Goal: Task Accomplishment & Management: Manage account settings

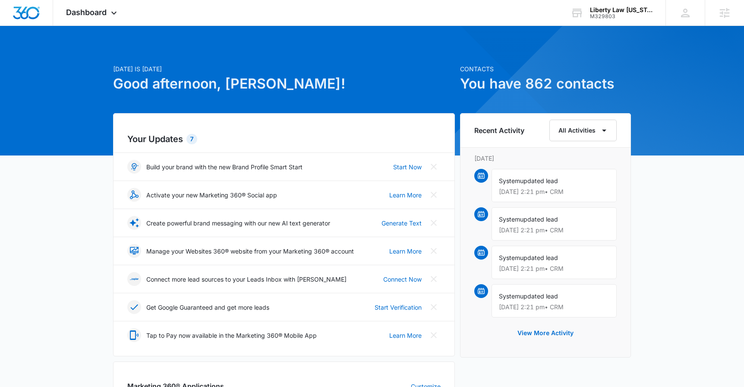
scroll to position [185, 0]
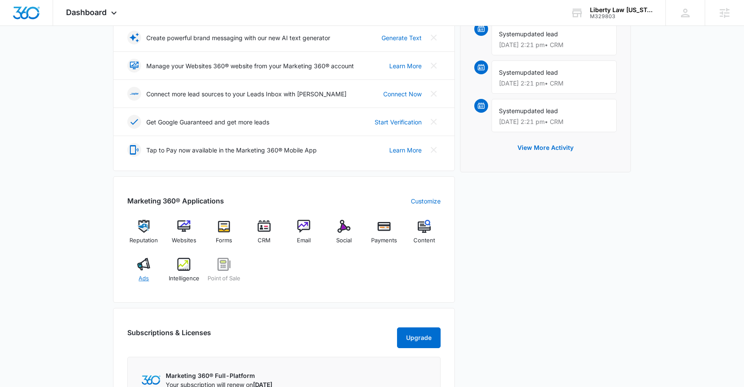
click at [144, 274] on span "Ads" at bounding box center [144, 278] width 10 height 9
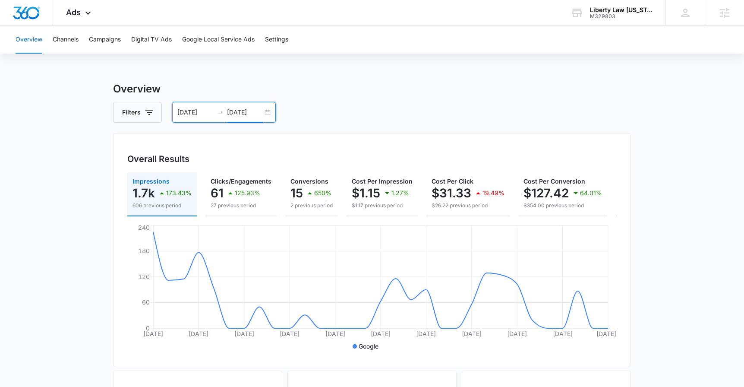
click at [242, 116] on input "09/24/2025" at bounding box center [245, 111] width 36 height 9
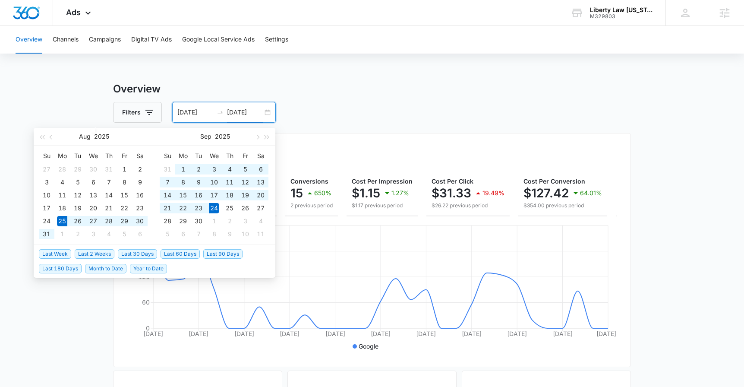
type input "09/24/2025"
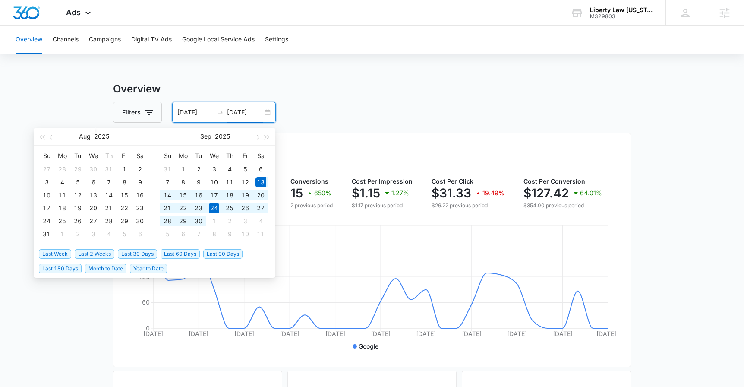
click at [149, 252] on span "Last 30 Days" at bounding box center [137, 253] width 39 height 9
type input "09/13/2025"
type input "10/13/2025"
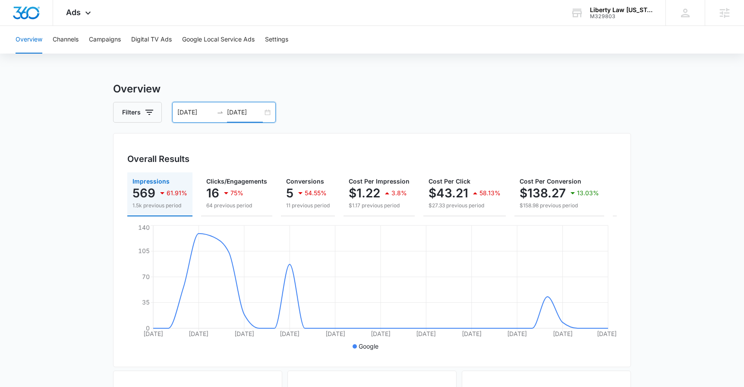
click at [197, 112] on input "09/13/2025" at bounding box center [195, 111] width 36 height 9
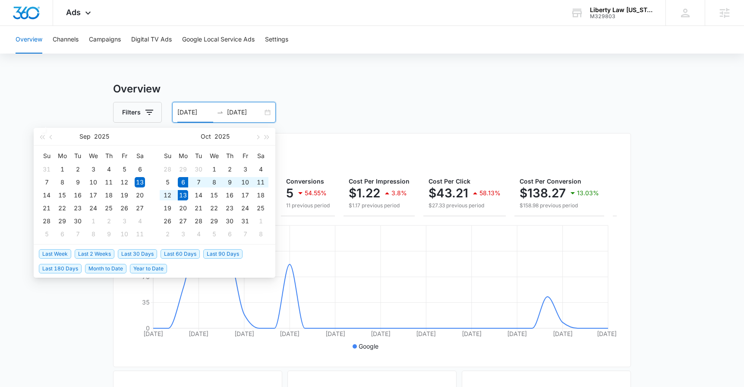
click at [59, 253] on span "Last Week" at bounding box center [55, 253] width 32 height 9
type input "10/06/2025"
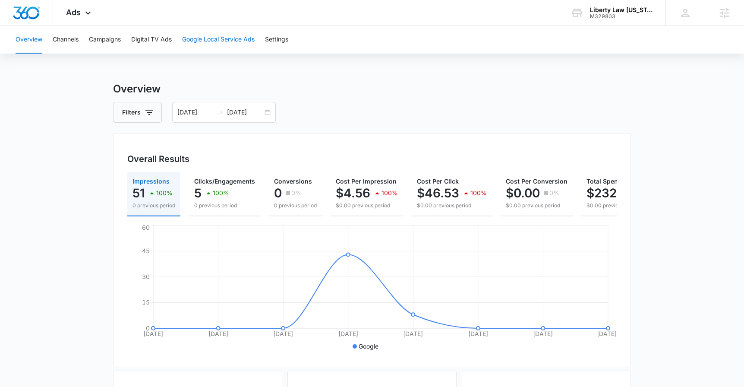
click at [217, 40] on button "Google Local Service Ads" at bounding box center [218, 40] width 72 height 28
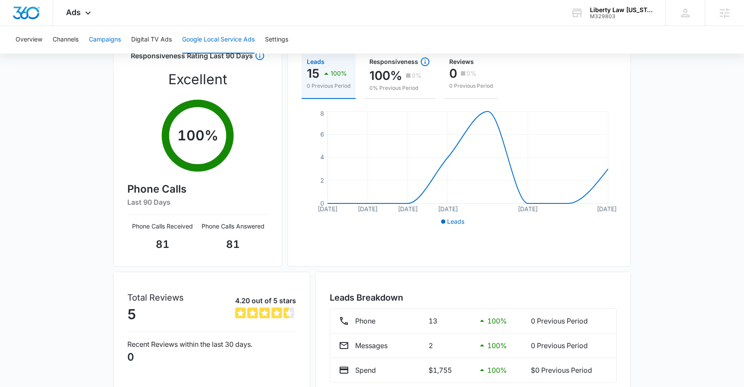
scroll to position [52, 0]
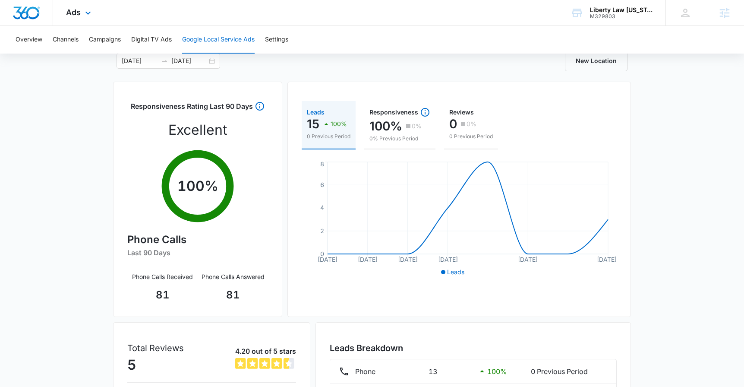
click at [76, 17] on div "Ads Apps Reputation Websites Forms CRM Email Social Payments POS Content Ads In…" at bounding box center [79, 12] width 53 height 25
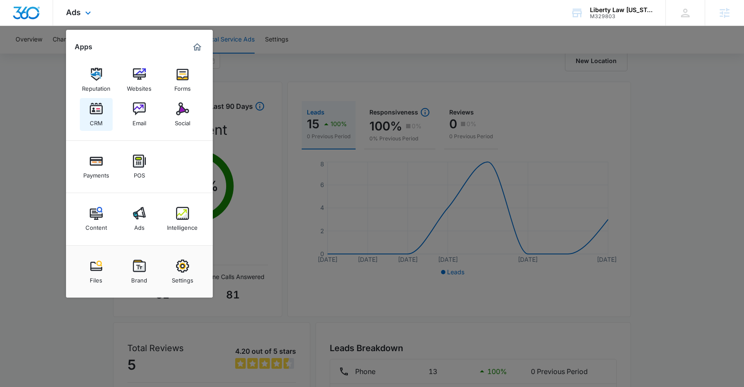
click at [94, 117] on div "CRM" at bounding box center [96, 120] width 13 height 11
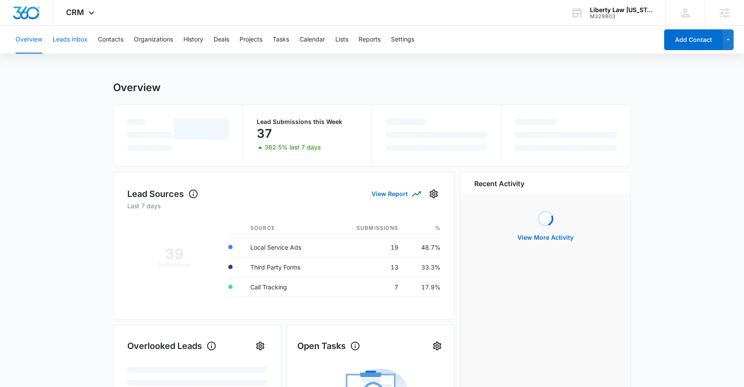
click at [74, 38] on button "Leads Inbox" at bounding box center [70, 40] width 35 height 28
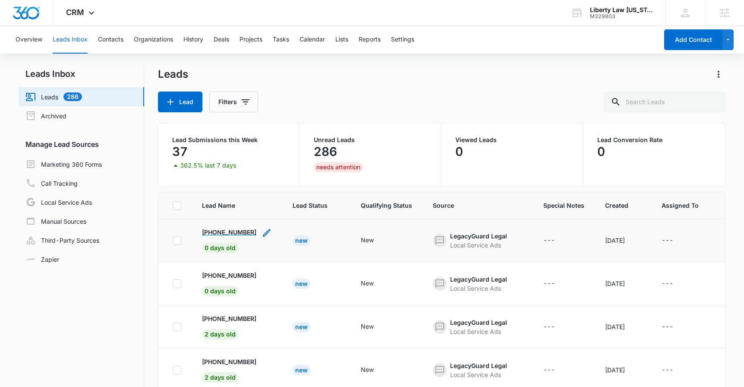
click at [217, 234] on p "+12083294353" at bounding box center [229, 231] width 54 height 9
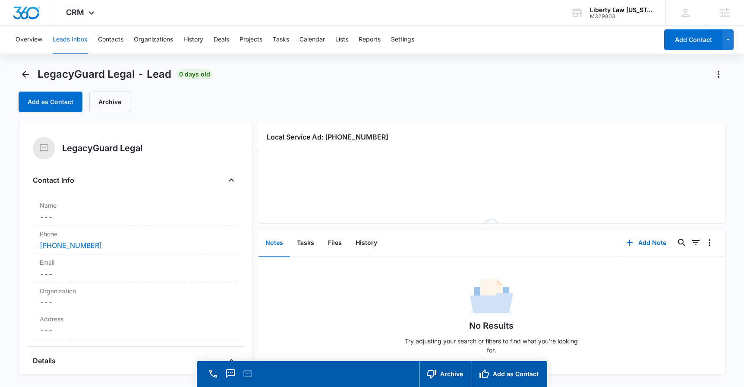
scroll to position [10, 0]
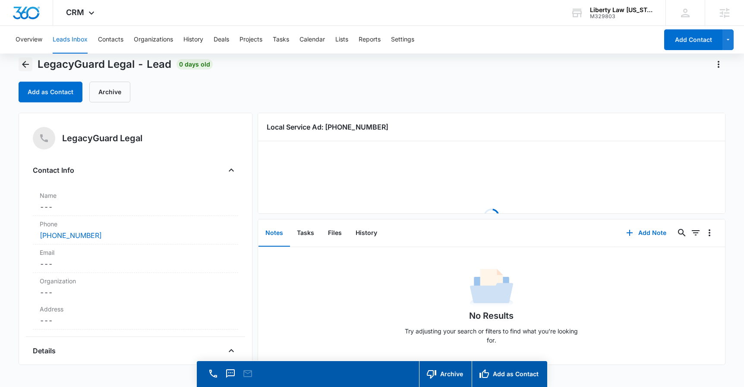
click at [23, 64] on icon "Back" at bounding box center [25, 64] width 7 height 7
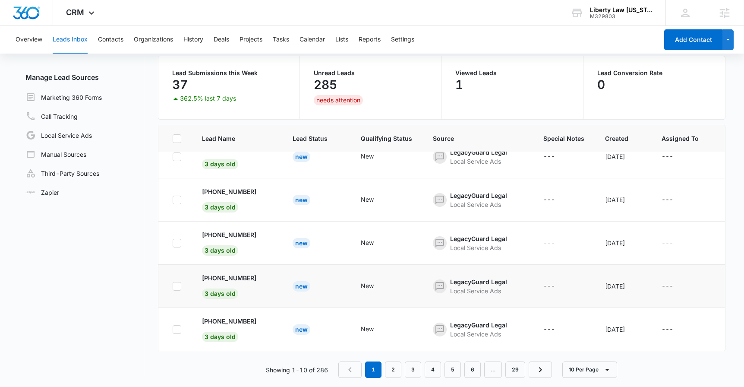
scroll to position [68, 0]
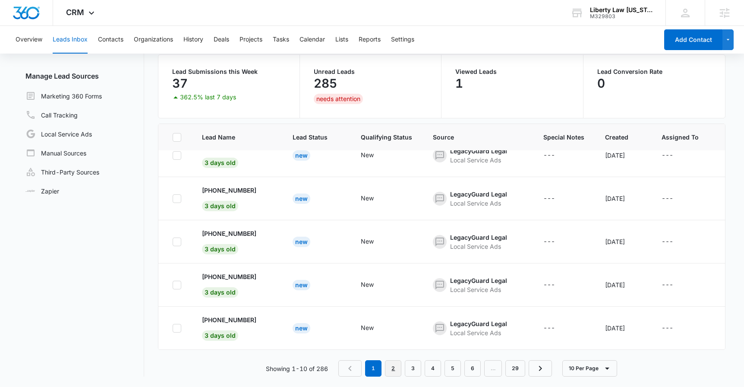
click at [394, 366] on link "2" at bounding box center [393, 368] width 16 height 16
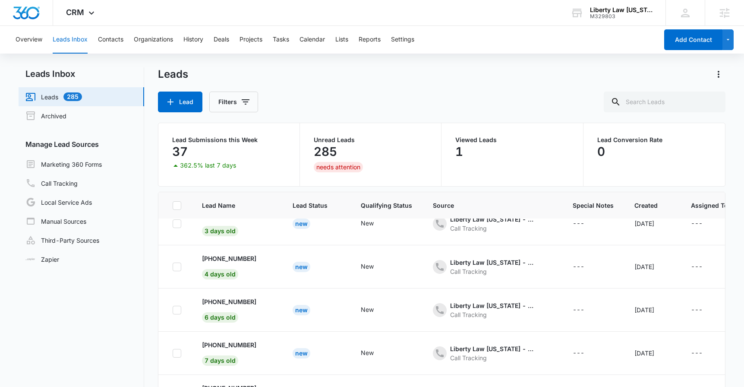
scroll to position [0, 0]
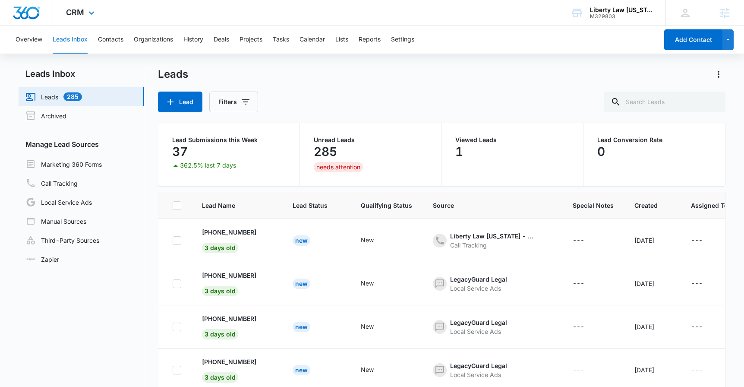
click at [84, 14] on div "CRM Apps Reputation Websites Forms CRM Email Social Payments POS Content Ads In…" at bounding box center [81, 12] width 57 height 25
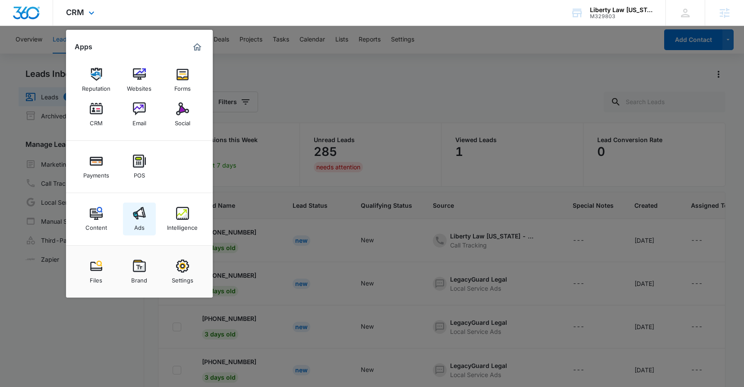
click at [135, 221] on div "Ads" at bounding box center [139, 225] width 10 height 11
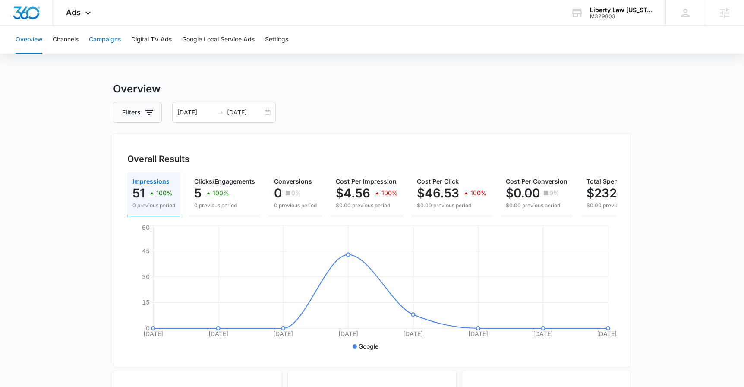
click at [121, 39] on button "Campaigns" at bounding box center [105, 40] width 32 height 28
click at [244, 105] on div "10/06/2025 10/13/2025" at bounding box center [224, 112] width 104 height 21
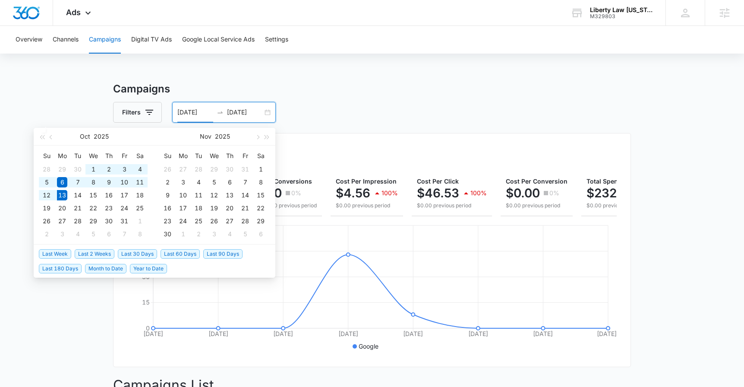
click at [221, 257] on span "Last 90 Days" at bounding box center [222, 253] width 39 height 9
type input "07/15/2025"
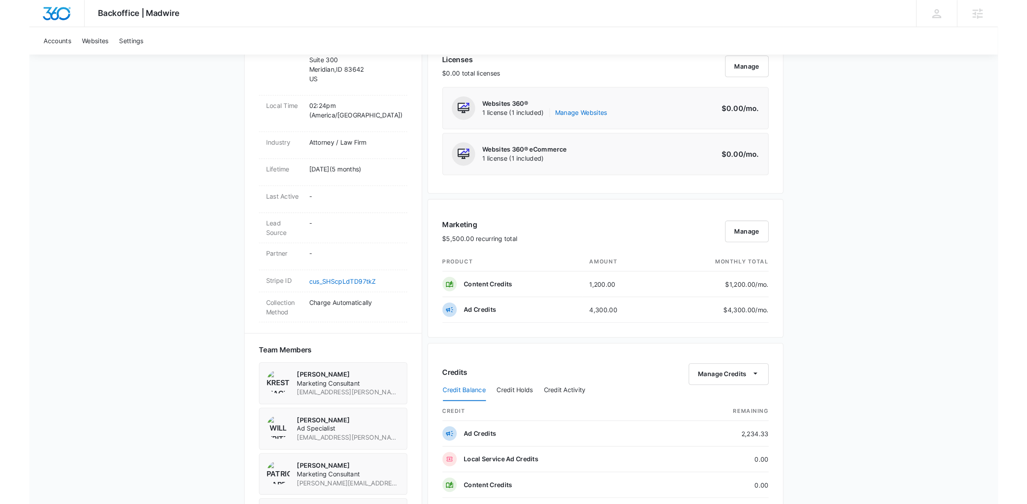
scroll to position [385, 0]
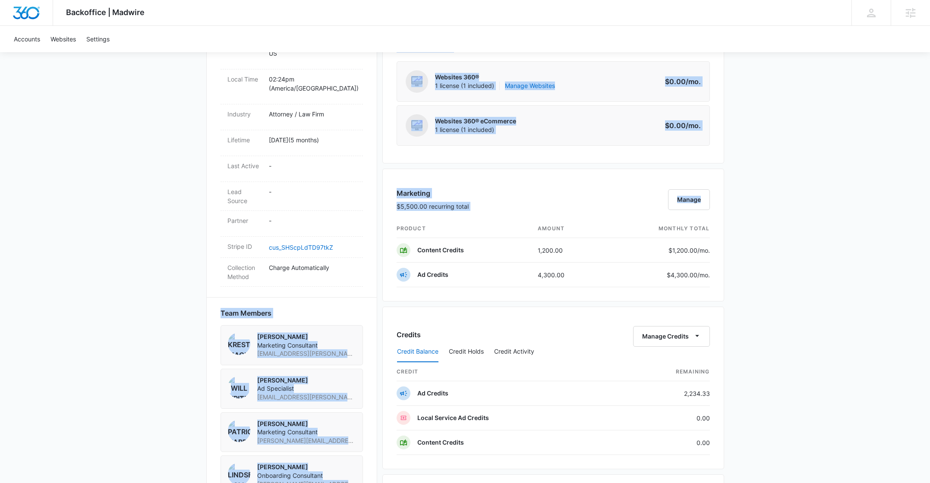
drag, startPoint x: 379, startPoint y: 252, endPoint x: 737, endPoint y: 252, distance: 358.6
click at [737, 252] on div "Backoffice | Madwire Apps Settings [PERSON_NAME] [PERSON_NAME][EMAIL_ADDRESS][P…" at bounding box center [465, 196] width 930 height 1163
click at [739, 252] on div "Backoffice | Madwire Apps Settings [PERSON_NAME] [PERSON_NAME][EMAIL_ADDRESS][P…" at bounding box center [465, 196] width 930 height 1163
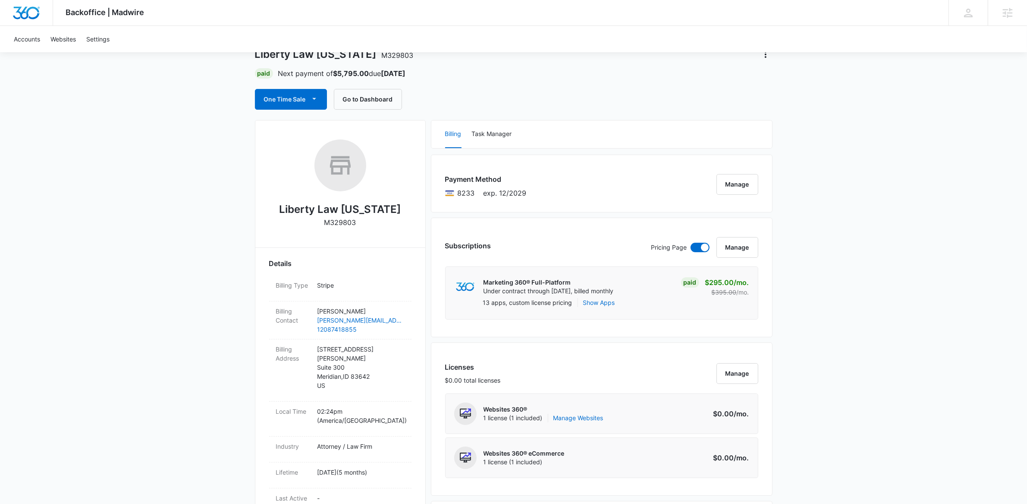
scroll to position [0, 0]
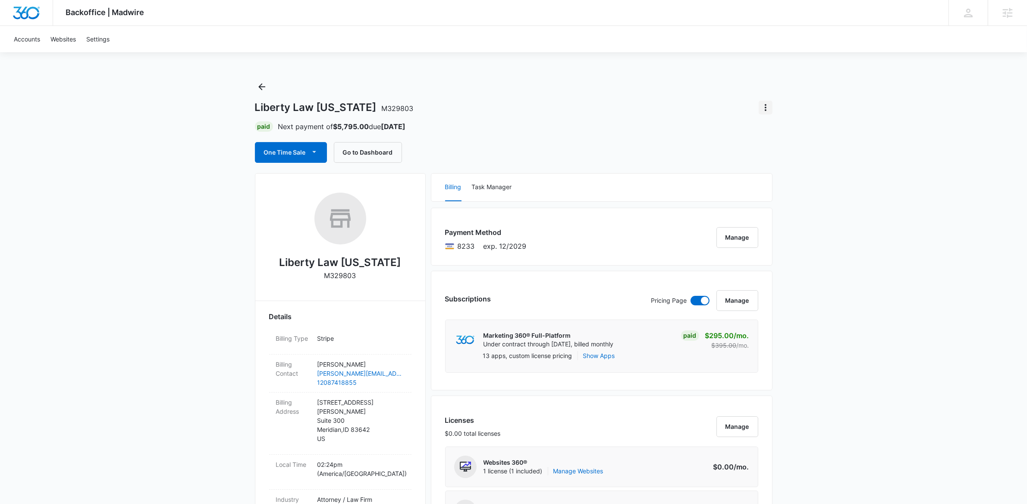
click at [761, 106] on icon "Actions" at bounding box center [766, 107] width 10 height 10
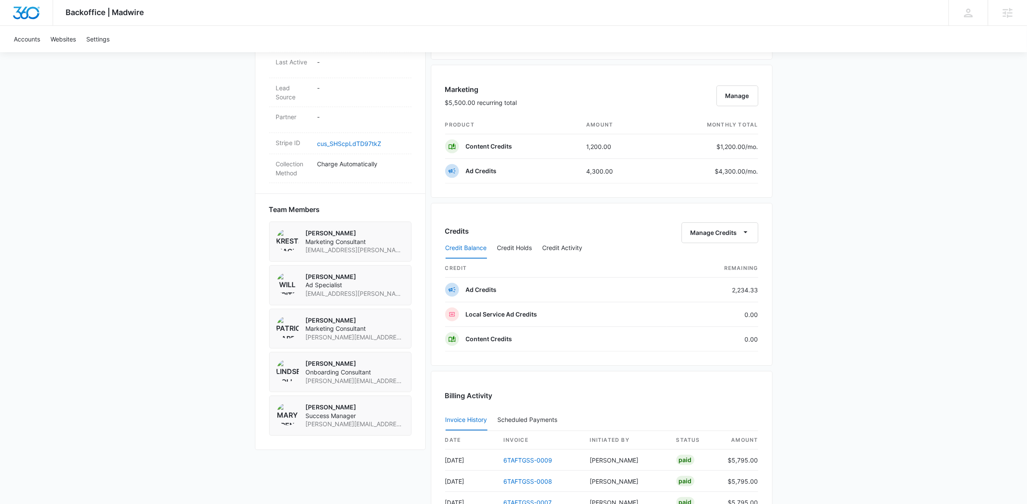
scroll to position [420, 0]
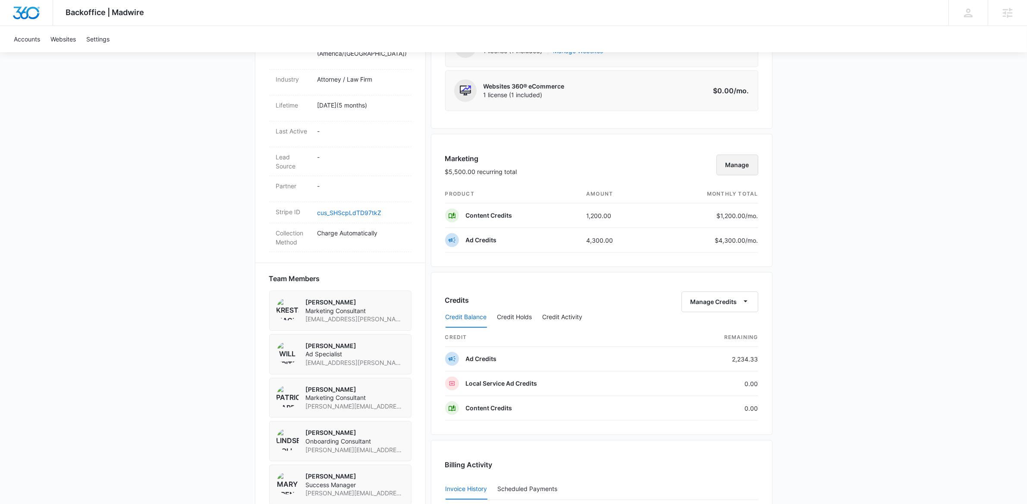
drag, startPoint x: 730, startPoint y: 167, endPoint x: 825, endPoint y: 206, distance: 102.3
click at [795, 173] on div "Backoffice | Madwire Apps Settings Mary Brenton mary.brenton@madwire.com My Pro…" at bounding box center [513, 161] width 1027 height 1163
click at [866, 303] on div "Backoffice | Madwire Apps Settings Mary Brenton mary.brenton@madwire.com My Pro…" at bounding box center [513, 161] width 1027 height 1163
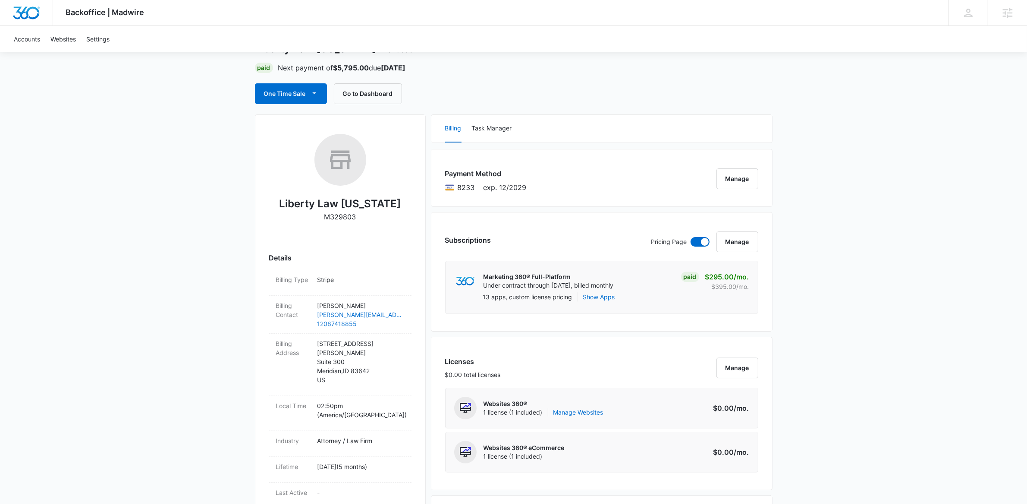
scroll to position [0, 0]
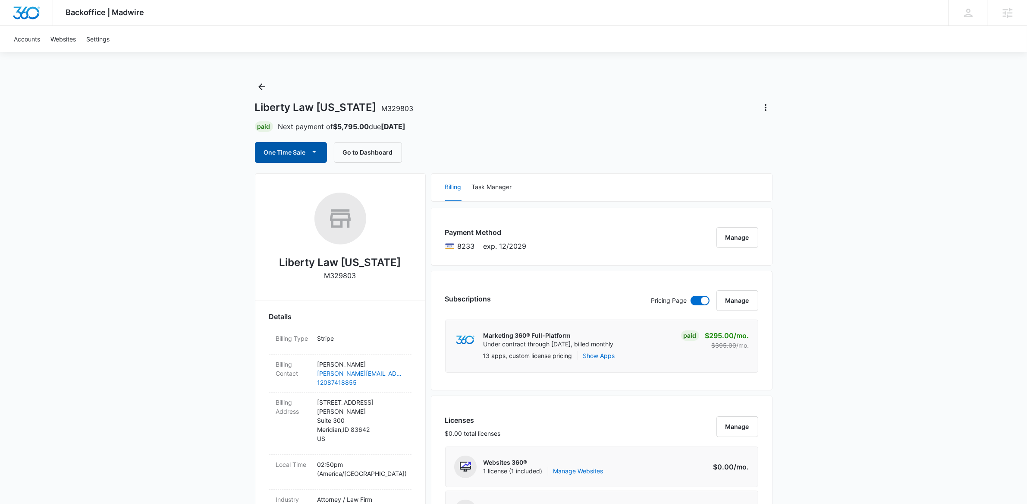
click at [268, 148] on button "One Time Sale" at bounding box center [291, 152] width 72 height 21
click at [302, 176] on button "Run One-Time Payment" at bounding box center [320, 181] width 131 height 16
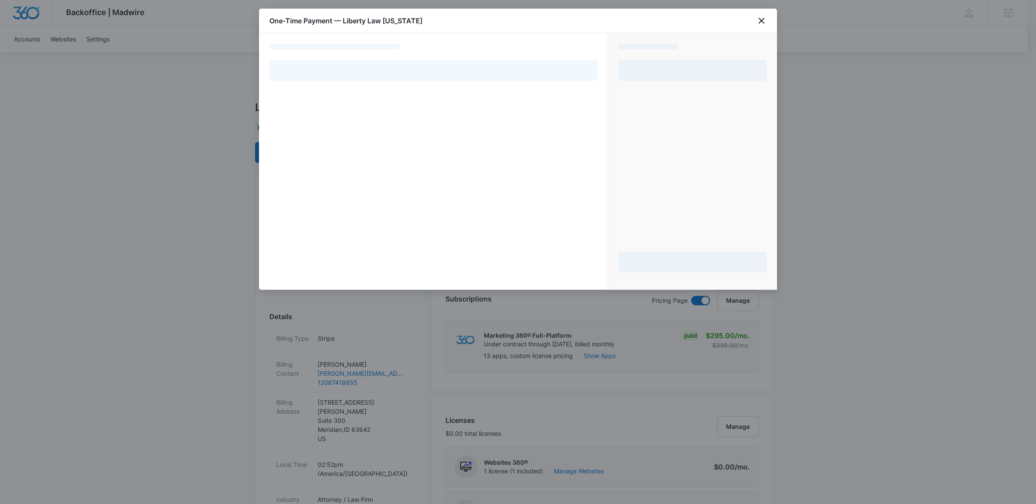
select select "pm_1RMtmgA4n8RTgNjUPOVnygSl"
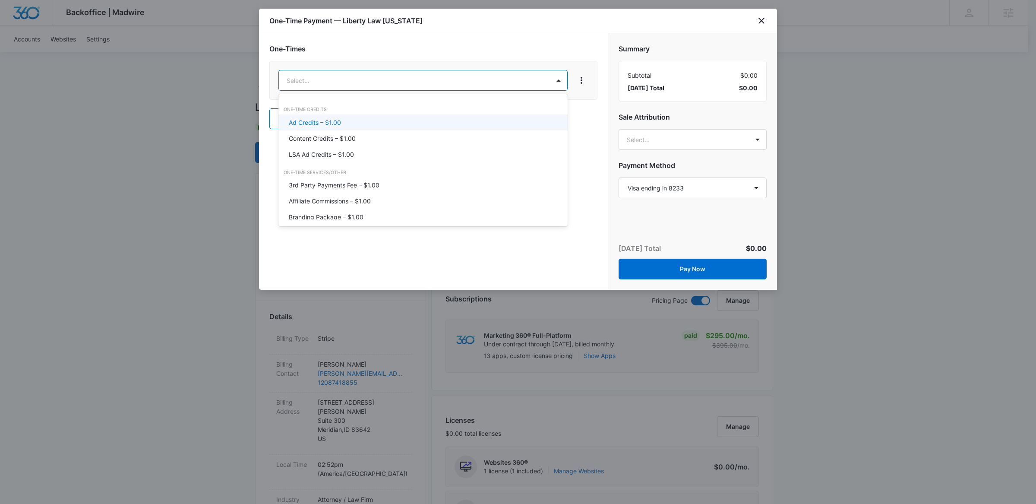
click at [341, 121] on div "Ad Credits – $1.00" at bounding box center [422, 122] width 267 height 9
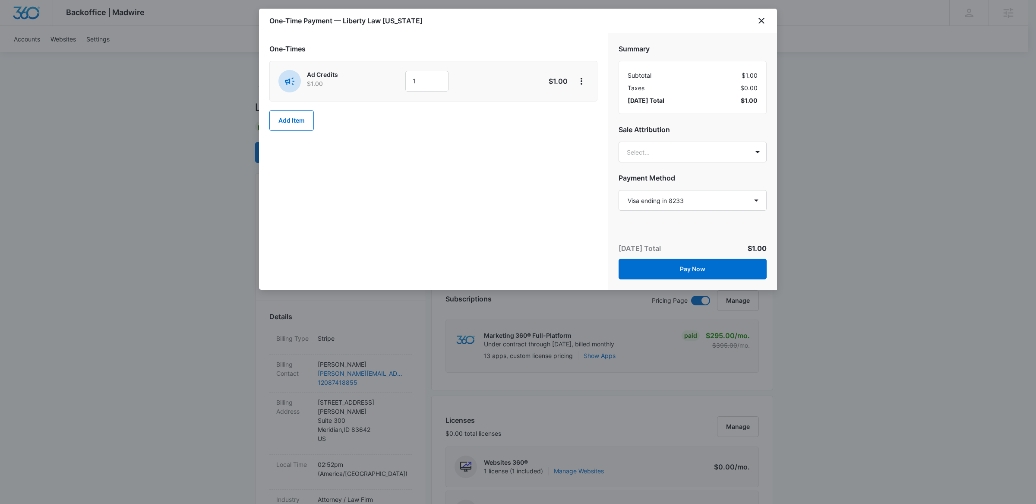
click at [434, 94] on div "Ad Credits $1.00 1 $1.00" at bounding box center [433, 81] width 328 height 41
click at [431, 85] on input "1" at bounding box center [426, 81] width 43 height 21
type input "1000"
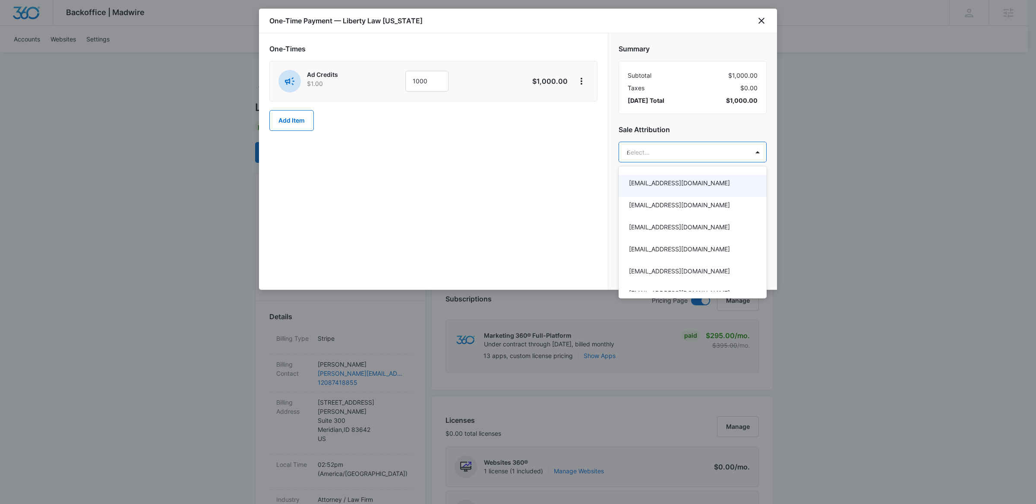
type input "mary"
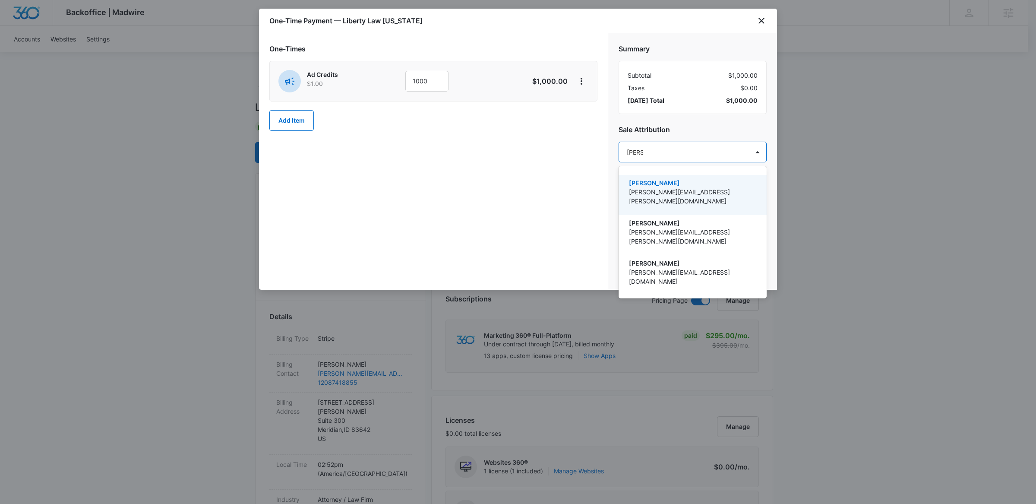
click at [728, 181] on p "[PERSON_NAME]" at bounding box center [692, 182] width 126 height 9
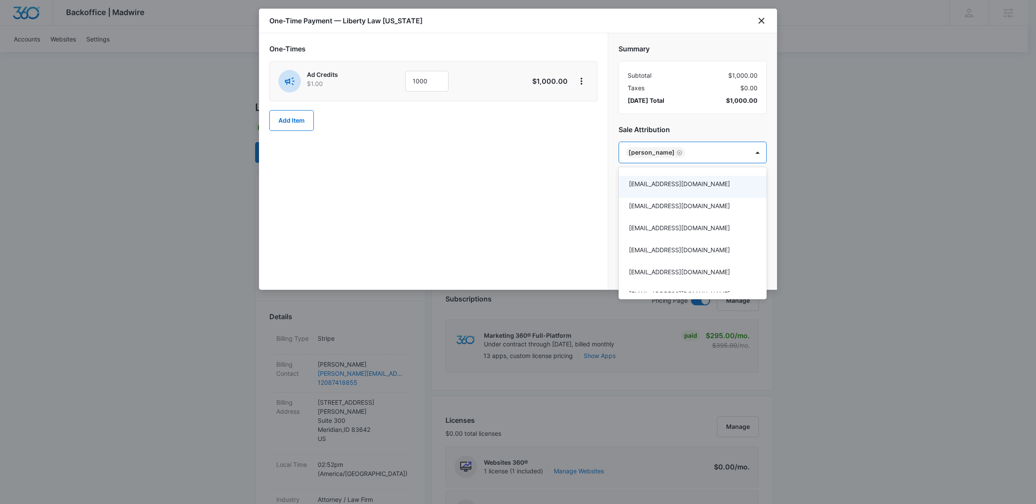
click at [490, 211] on div at bounding box center [518, 252] width 1036 height 504
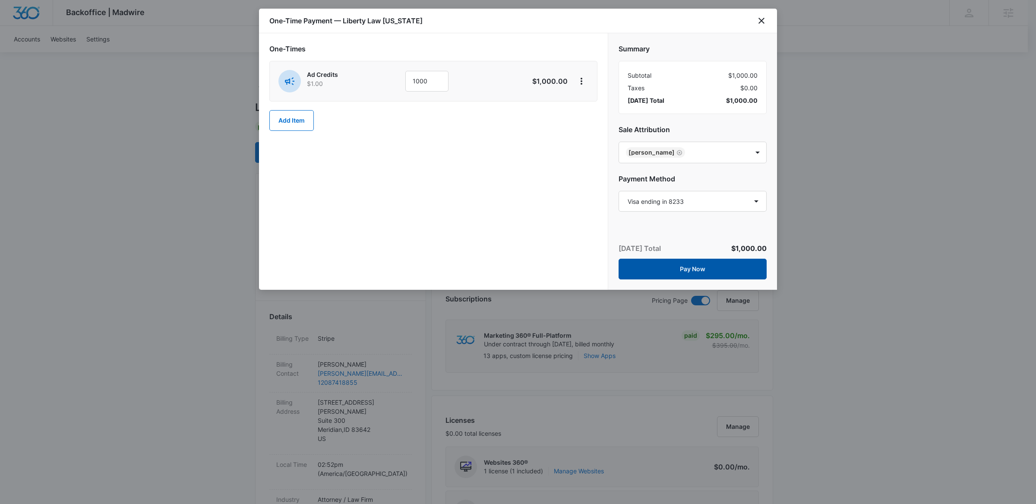
click at [721, 269] on button "Pay Now" at bounding box center [692, 268] width 148 height 21
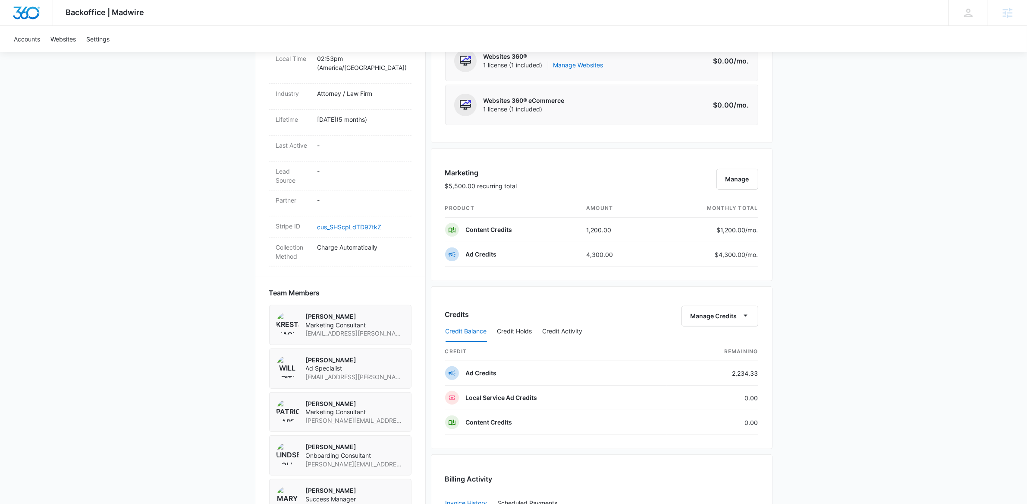
scroll to position [398, 0]
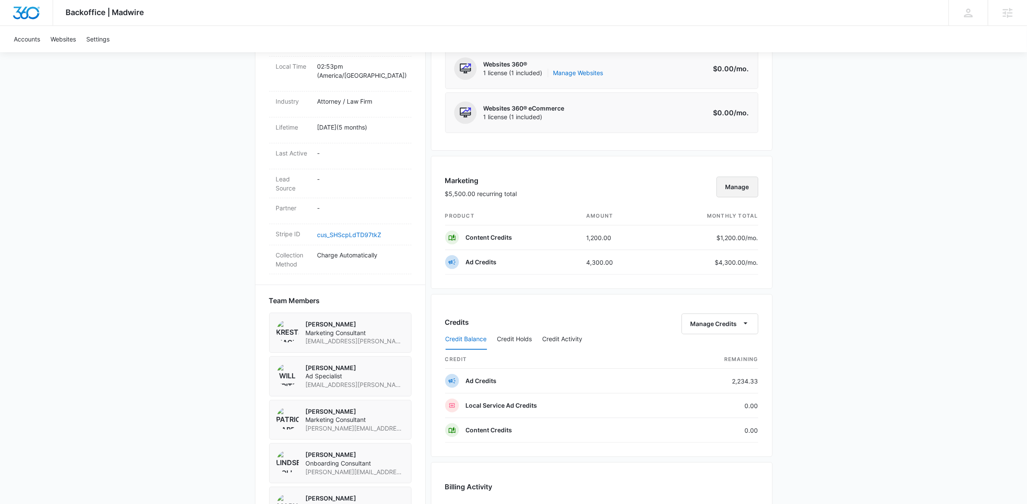
click at [749, 189] on button "Manage" at bounding box center [738, 186] width 42 height 21
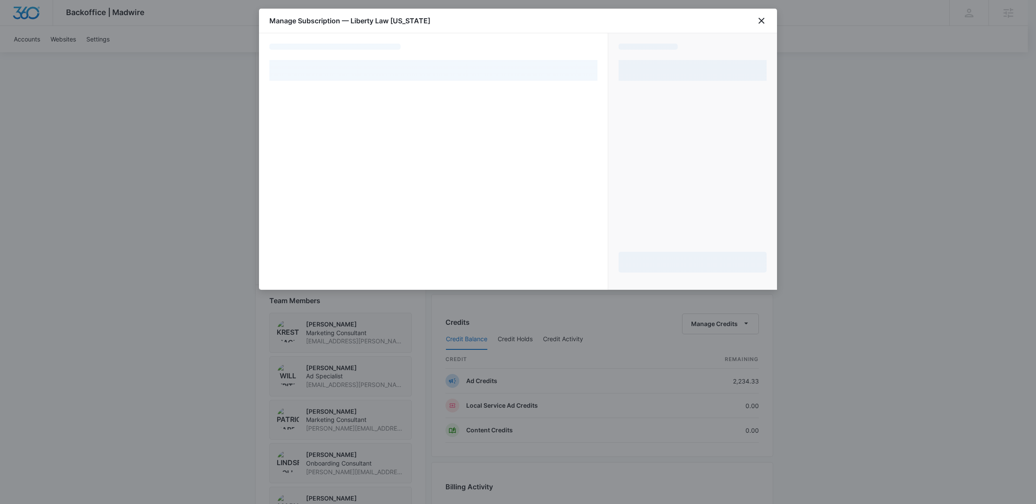
select select "pm_1RMtmgA4n8RTgNjUPOVnygSl"
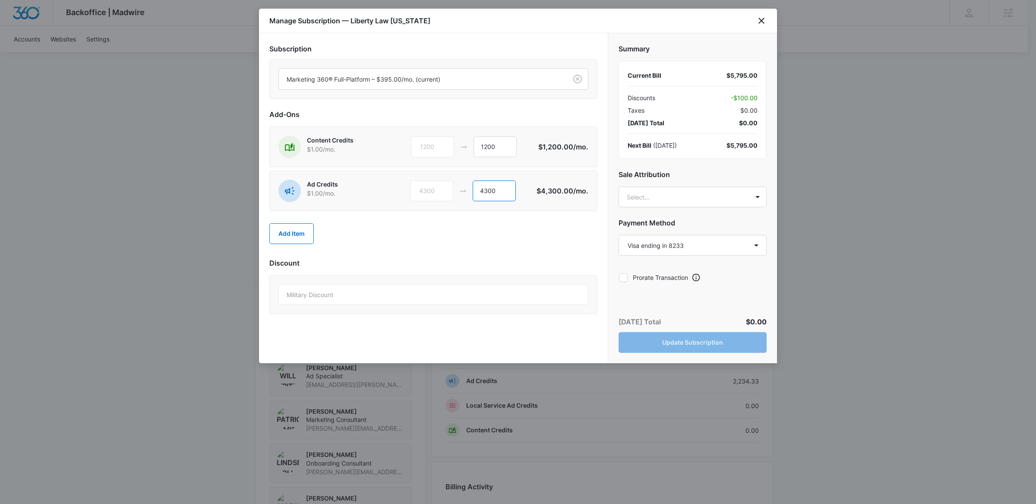
drag, startPoint x: 502, startPoint y: 183, endPoint x: 434, endPoint y: 189, distance: 68.5
click at [434, 189] on div "4300 4300" at bounding box center [473, 190] width 126 height 21
click at [510, 192] on input "4300" at bounding box center [494, 190] width 43 height 21
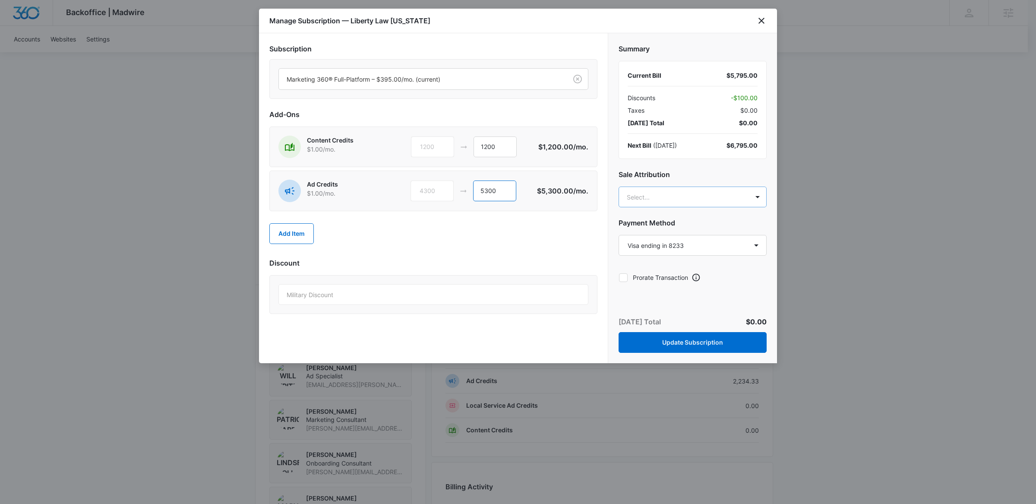
type input "5300"
click at [675, 198] on body "Backoffice | Madwire Apps Settings Mary Brenton mary.brenton@madwire.com My Pro…" at bounding box center [518, 183] width 1036 height 1163
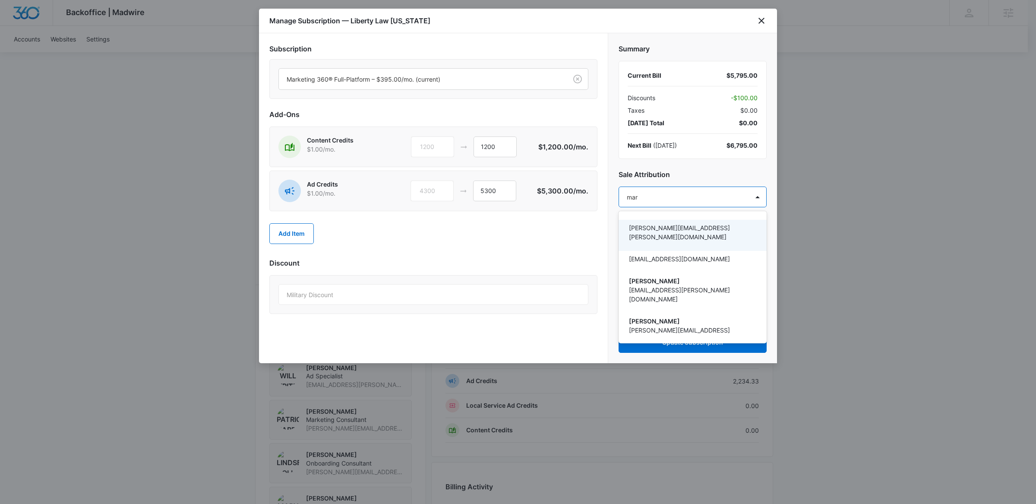
type input "[PERSON_NAME]"
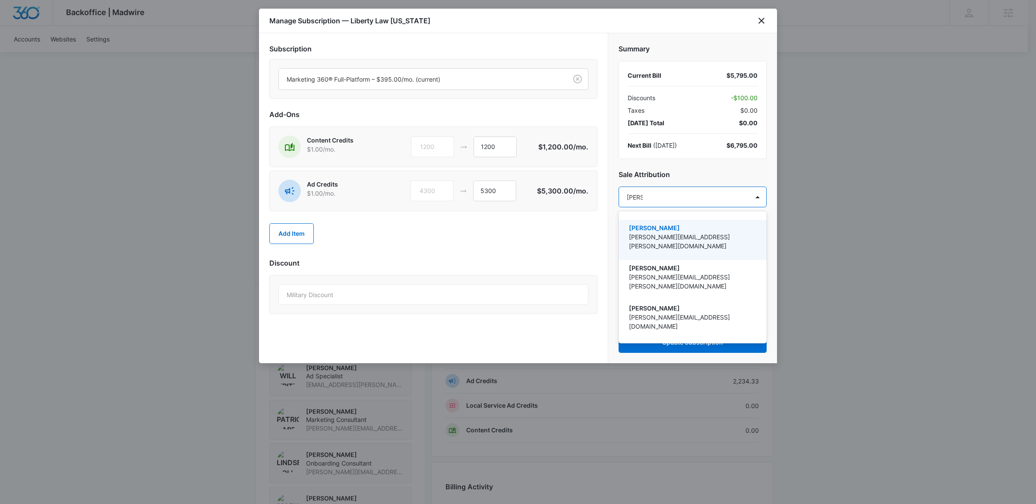
click at [654, 235] on p "[PERSON_NAME][EMAIL_ADDRESS][PERSON_NAME][DOMAIN_NAME]" at bounding box center [692, 241] width 126 height 18
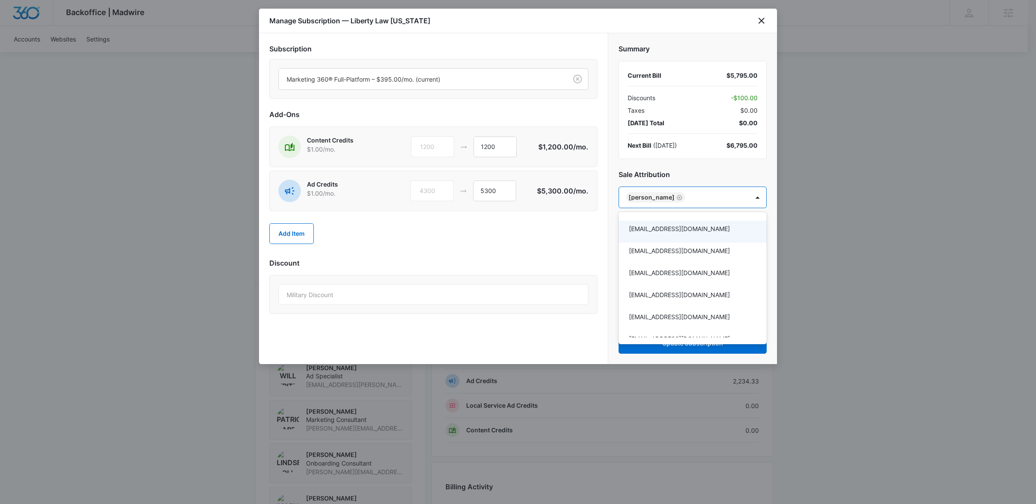
click at [568, 245] on div at bounding box center [518, 252] width 1036 height 504
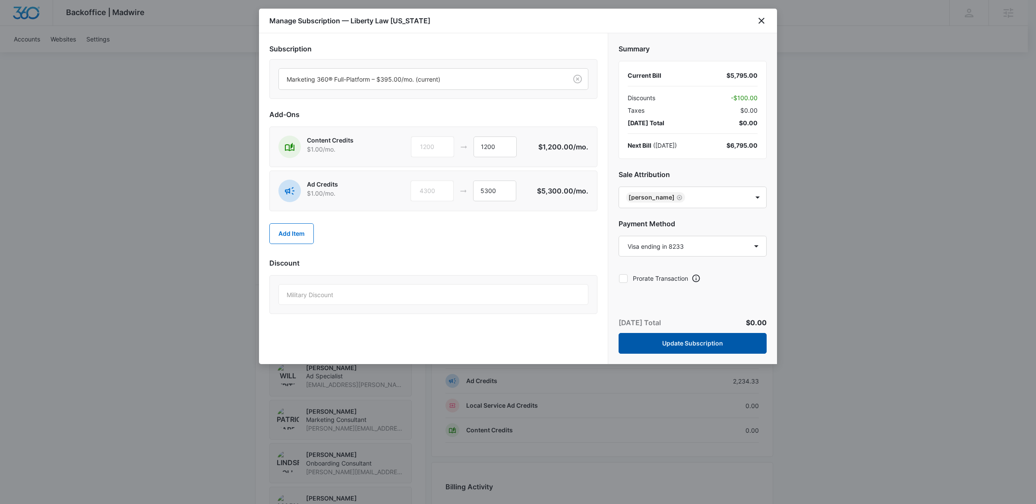
click at [691, 344] on button "Update Subscription" at bounding box center [692, 343] width 148 height 21
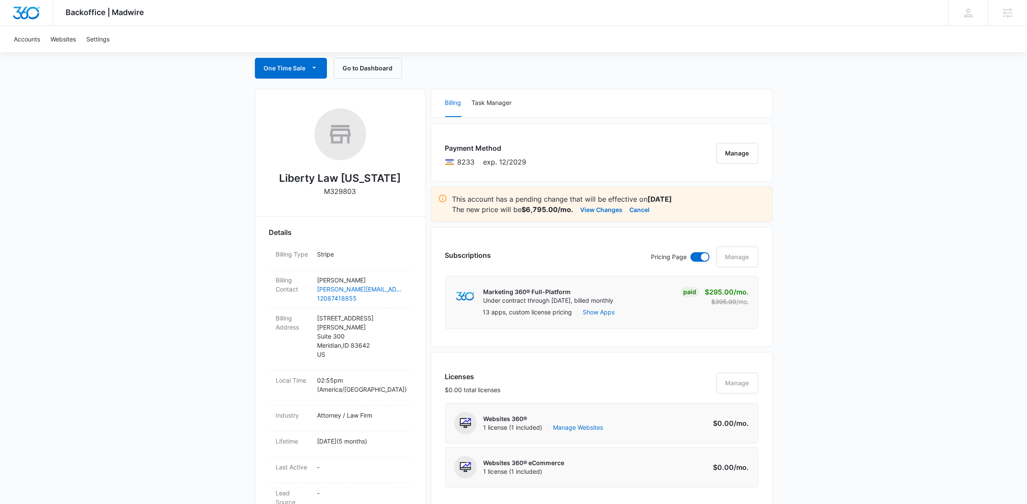
scroll to position [0, 0]
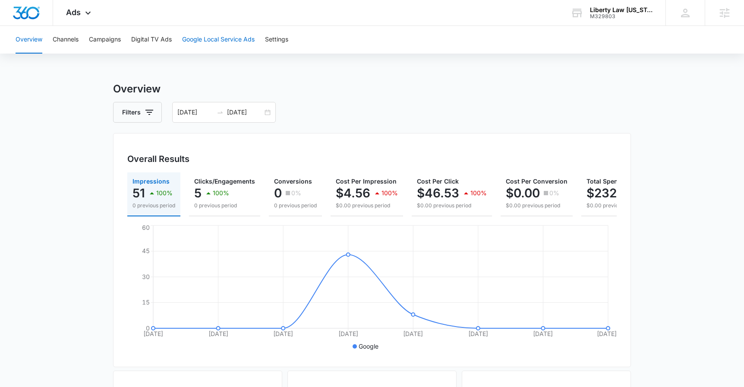
click at [223, 43] on button "Google Local Service Ads" at bounding box center [218, 40] width 72 height 28
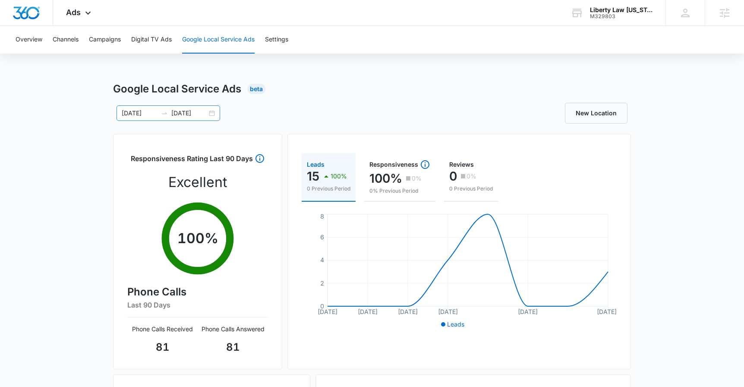
click at [213, 109] on div "10/06/2025 10/13/2025" at bounding box center [169, 113] width 104 height 16
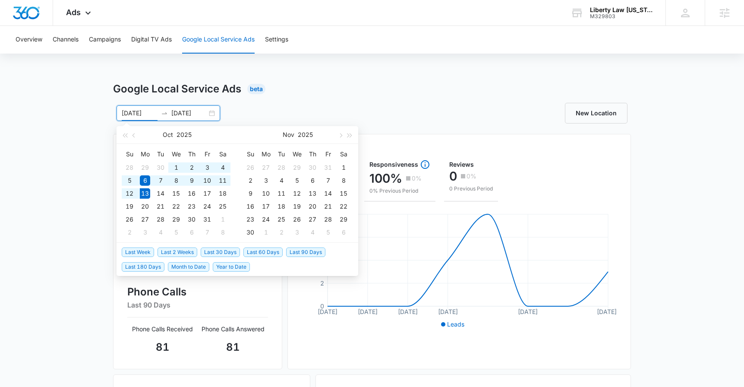
click at [256, 254] on span "Last 60 Days" at bounding box center [262, 251] width 39 height 9
type input "08/14/2025"
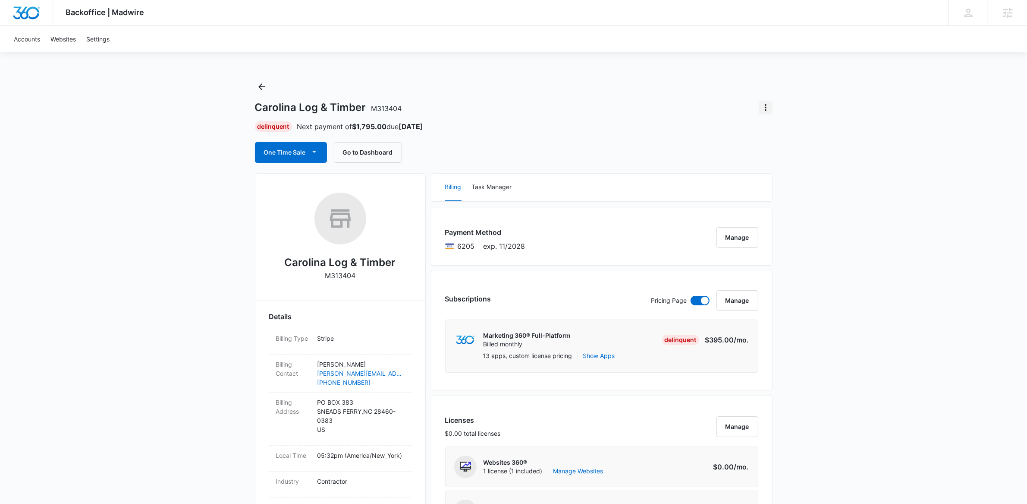
click at [768, 111] on icon "Actions" at bounding box center [766, 107] width 10 height 10
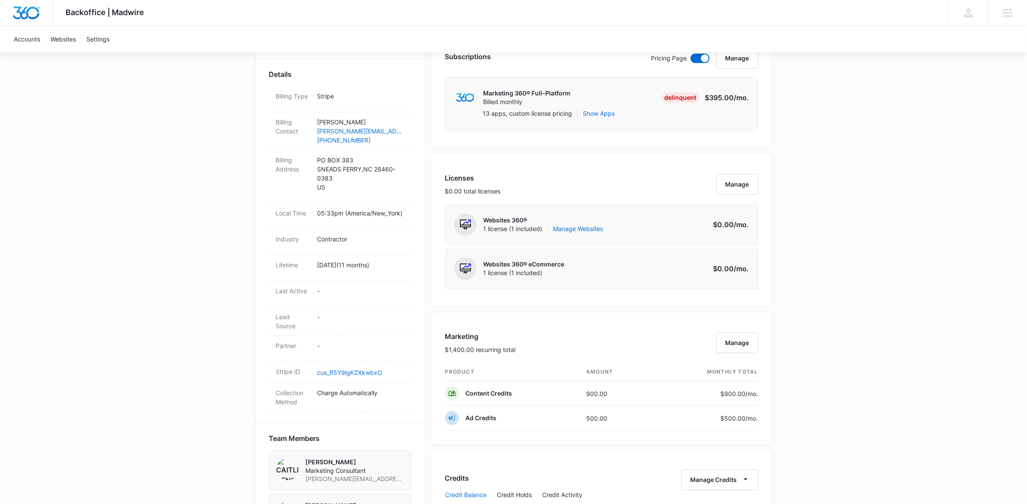
scroll to position [618, 0]
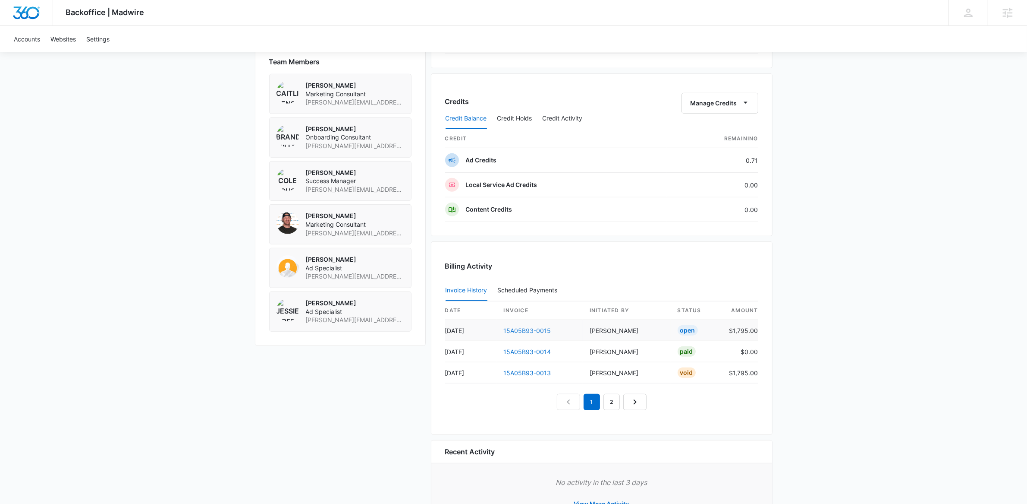
click at [543, 333] on link "15A05B93-0015" at bounding box center [527, 330] width 47 height 7
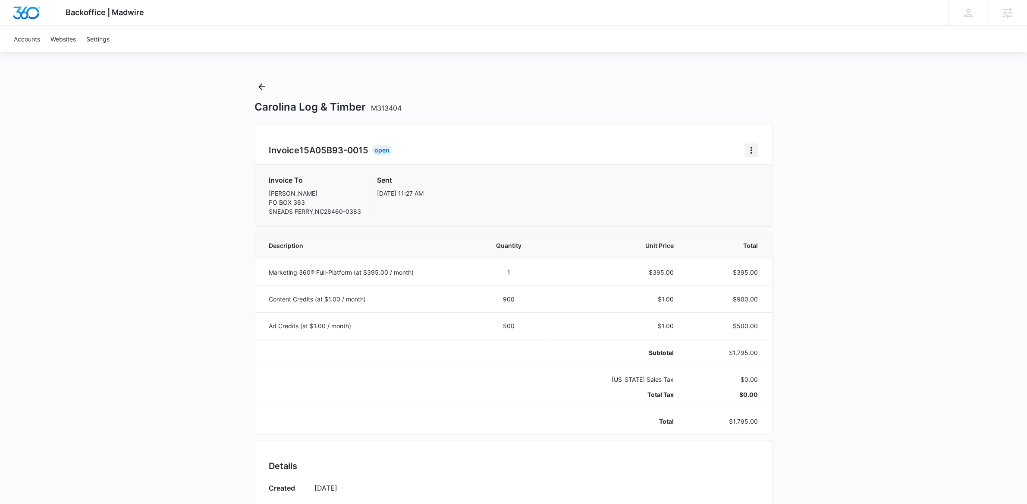
click at [754, 148] on icon "Home" at bounding box center [752, 150] width 10 height 10
click at [787, 186] on div "Retry Payment" at bounding box center [780, 188] width 50 height 6
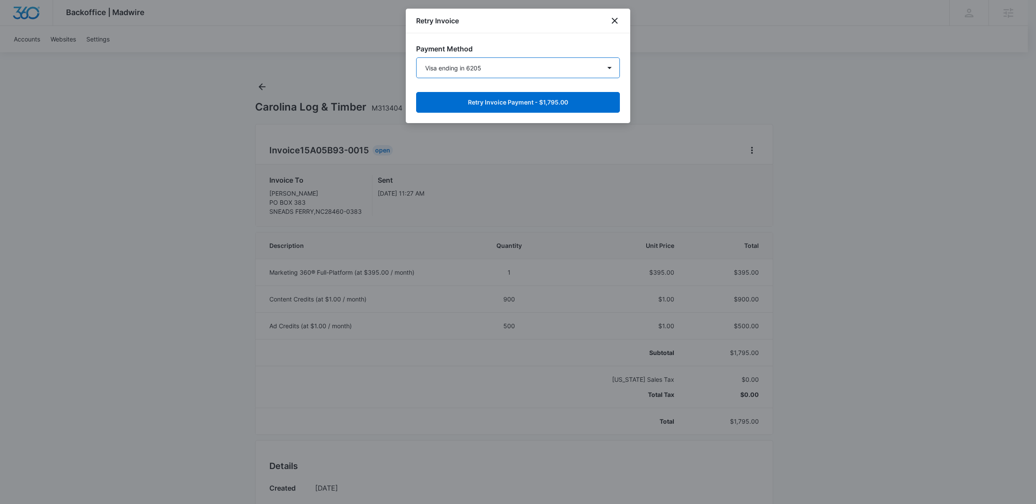
click at [479, 71] on select "Visa ending in 9049 Visa ending in 6205 Visa ending in 6205 Visa ending in 0884…" at bounding box center [518, 67] width 204 height 21
select select "pm_1RVdpUA4n8RTgNjUPPqWfyx9"
click at [416, 57] on select "Visa ending in 9049 Visa ending in 6205 Visa ending in 6205 Visa ending in 0884…" at bounding box center [518, 67] width 204 height 21
click at [494, 101] on button "Retry Invoice Payment - $1,795.00" at bounding box center [518, 102] width 204 height 21
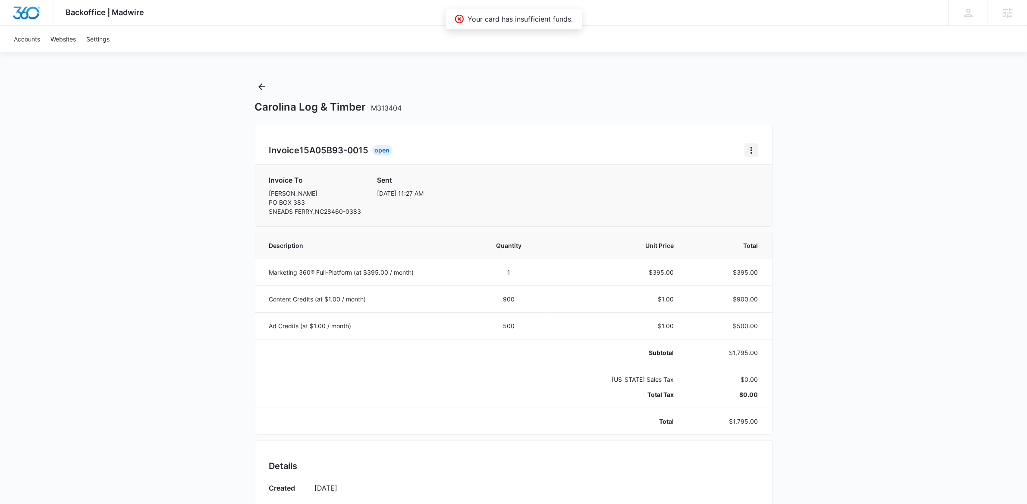
click at [753, 148] on icon "Home" at bounding box center [752, 150] width 10 height 10
click at [771, 192] on button "Retry Payment" at bounding box center [785, 187] width 81 height 13
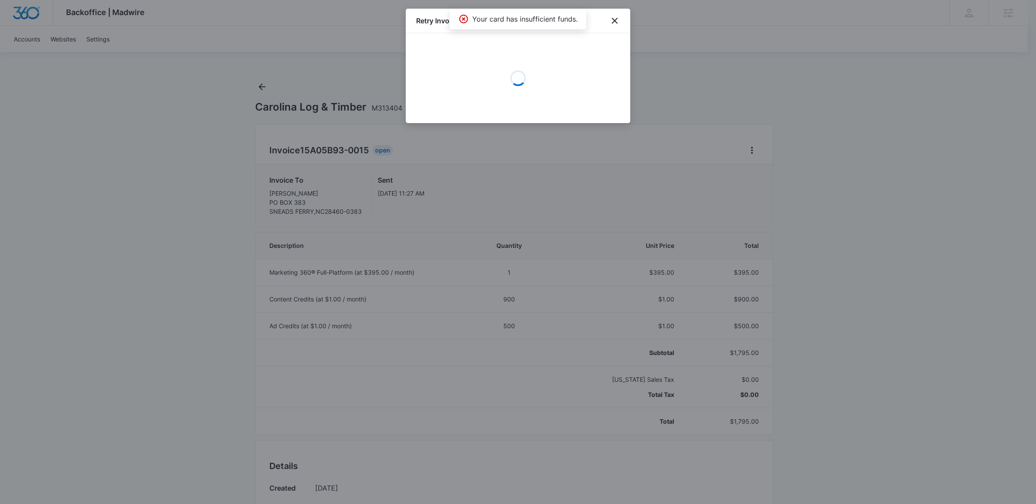
select select "pm_1RIv0OA4n8RTgNjUmt4f9jOj"
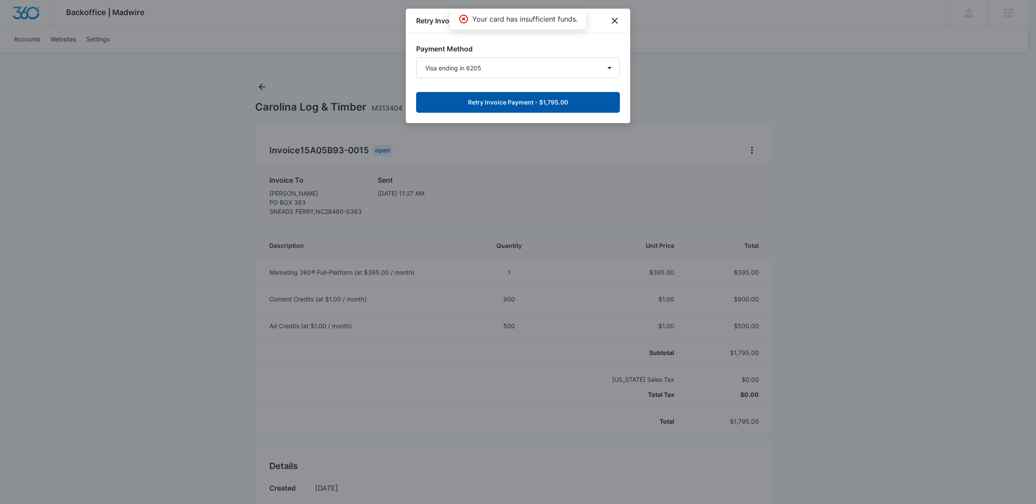
click at [543, 106] on button "Retry Invoice Payment - $1,795.00" at bounding box center [518, 102] width 204 height 21
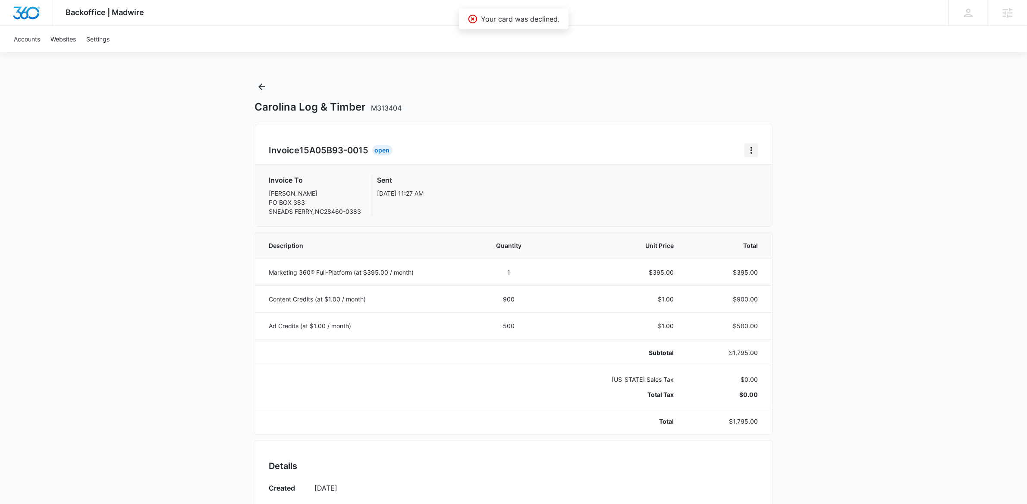
click at [755, 154] on icon "Home" at bounding box center [752, 150] width 10 height 10
click at [771, 185] on div "Retry Payment" at bounding box center [780, 188] width 50 height 6
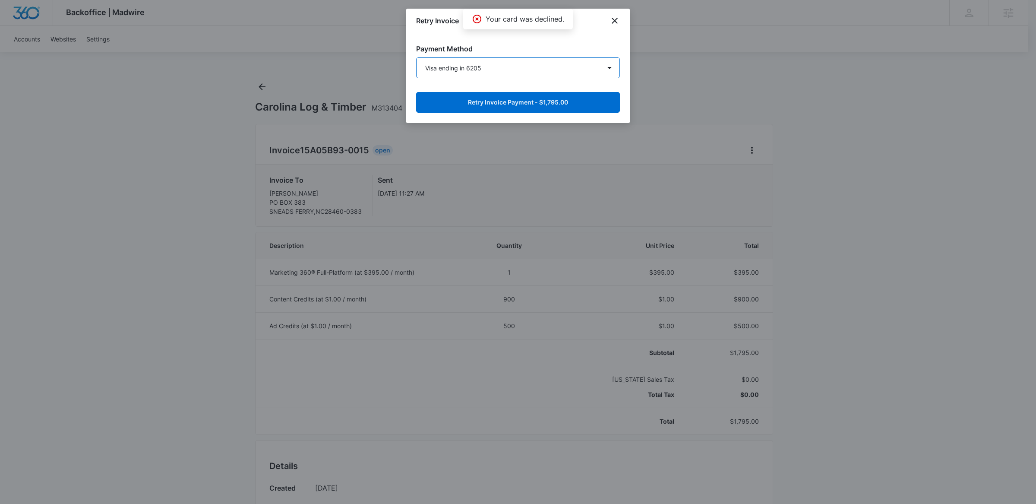
click at [532, 68] on select "Visa ending in 9049 Visa ending in 6205 Visa ending in 6205 Visa ending in 0884…" at bounding box center [518, 67] width 204 height 21
select select "pm_1QPVvcA4n8RTgNjUf2qicihO"
click at [416, 57] on select "Visa ending in 9049 Visa ending in 6205 Visa ending in 6205 Visa ending in 0884…" at bounding box center [518, 67] width 204 height 21
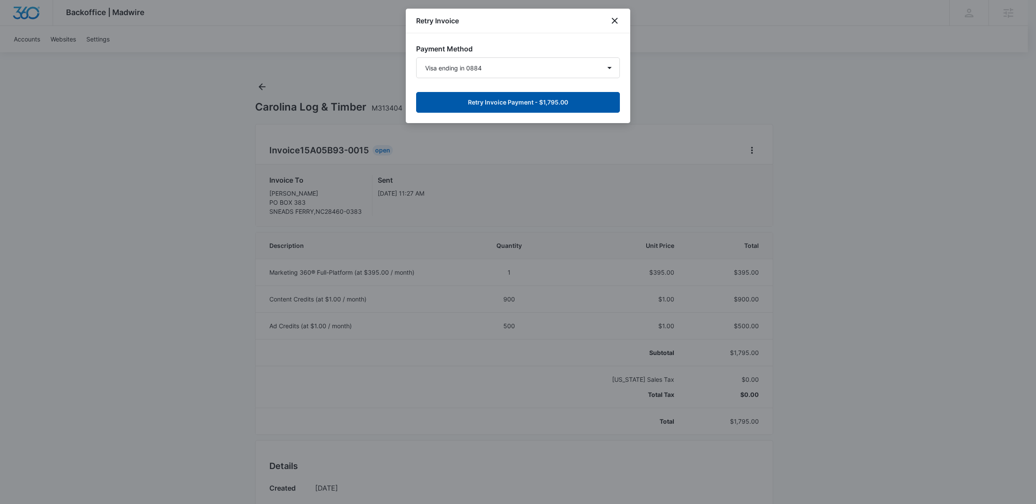
click at [533, 104] on button "Retry Invoice Payment - $1,795.00" at bounding box center [518, 102] width 204 height 21
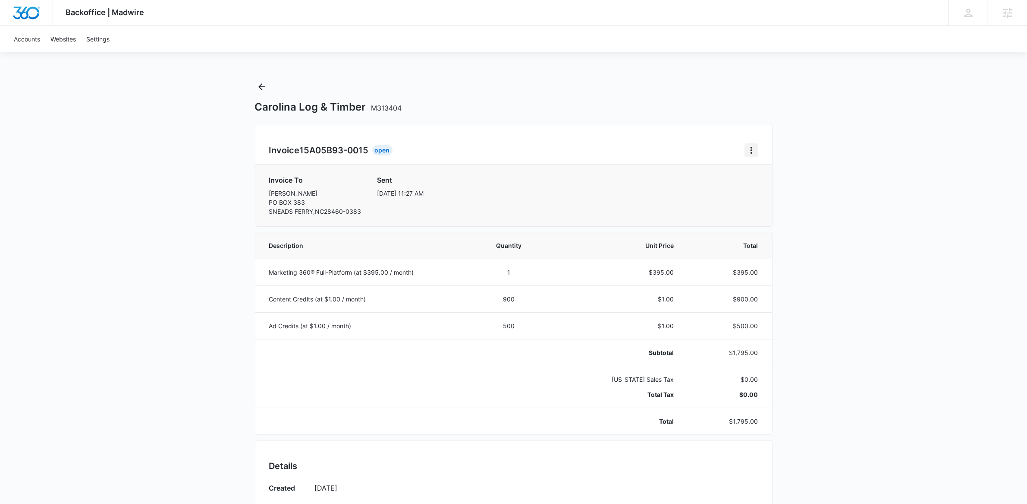
click at [751, 150] on icon "Home" at bounding box center [752, 150] width 2 height 7
click at [773, 172] on link "Download Invoice" at bounding box center [780, 174] width 50 height 7
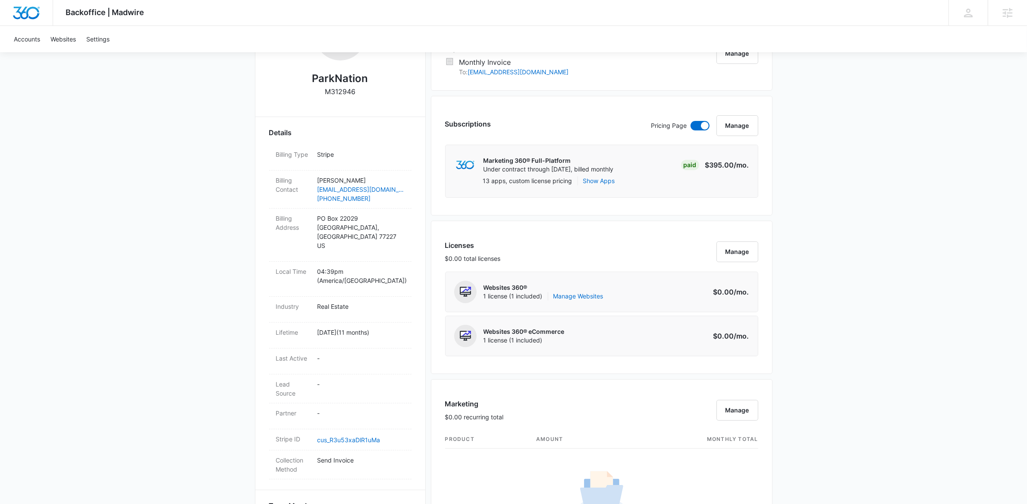
scroll to position [277, 0]
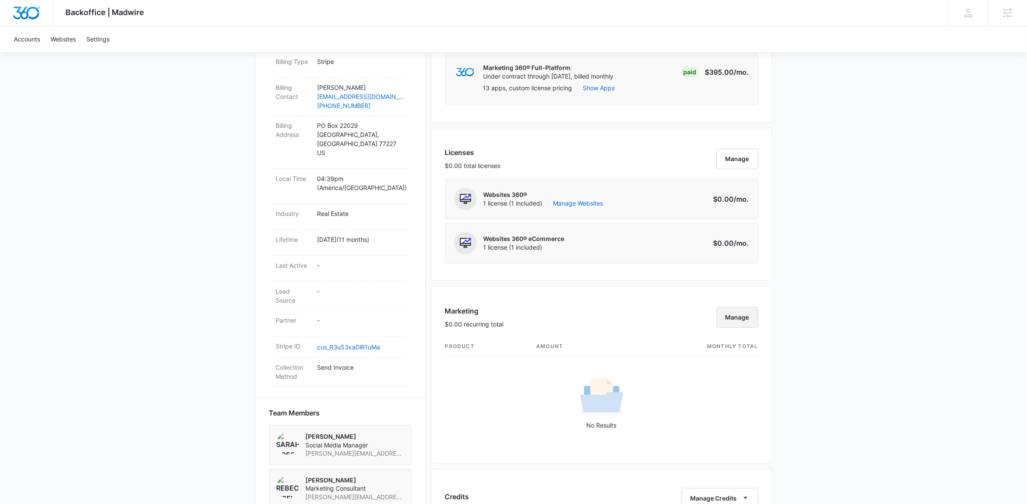
click at [750, 314] on button "Manage" at bounding box center [738, 317] width 42 height 21
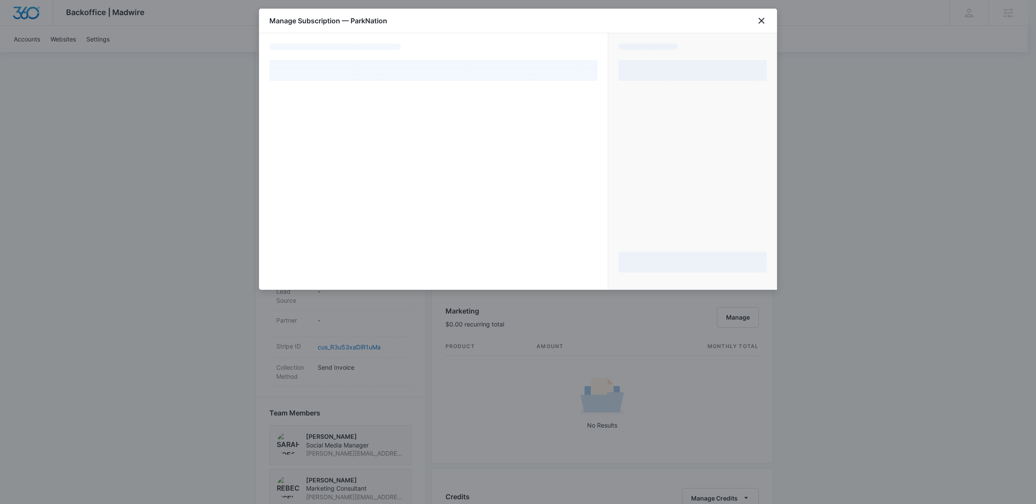
select select "MANUAL_INVOICE"
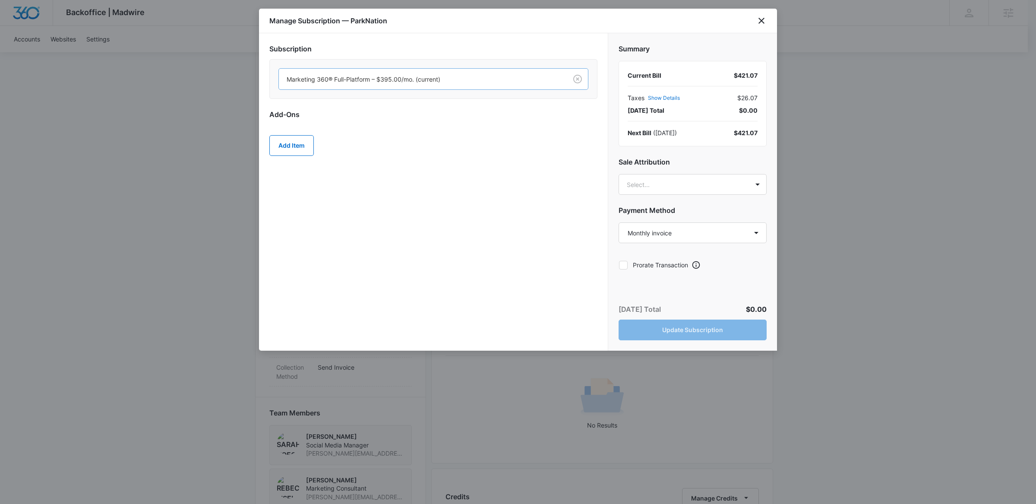
click at [361, 74] on div at bounding box center [421, 79] width 269 height 11
type input "CONTENT"
click at [436, 229] on div "Subscription Marketing 360® Full-Platform – $395.00/mo. (current) Add-Ons Add I…" at bounding box center [433, 191] width 349 height 317
click at [413, 84] on div at bounding box center [421, 79] width 269 height 11
type input "C"
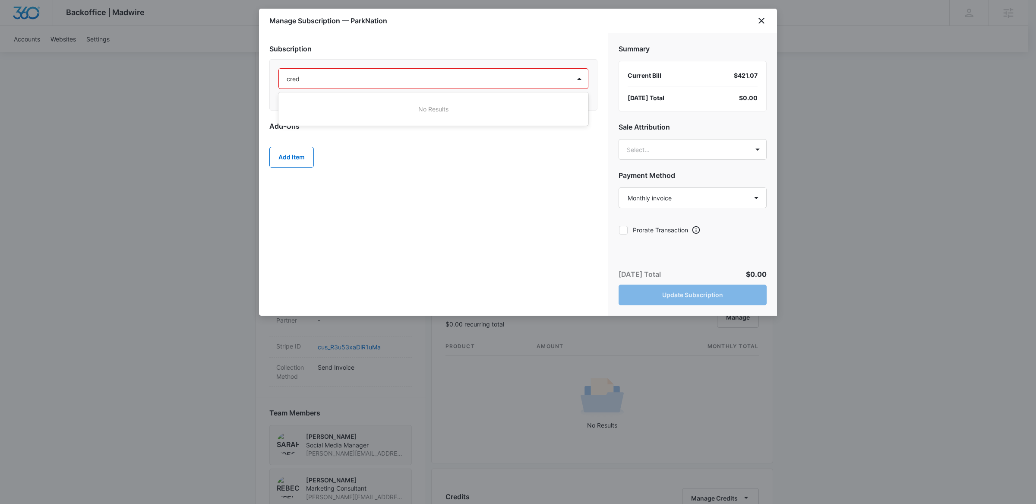
type input "cred"
click at [935, 80] on div at bounding box center [518, 252] width 1036 height 504
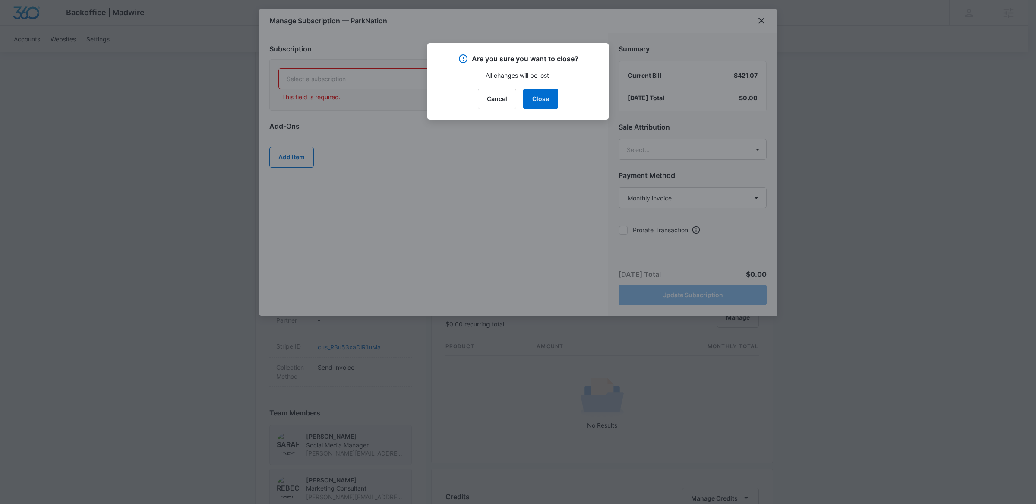
drag, startPoint x: 933, startPoint y: 80, endPoint x: 622, endPoint y: 83, distance: 310.7
click at [932, 80] on div at bounding box center [518, 252] width 1036 height 504
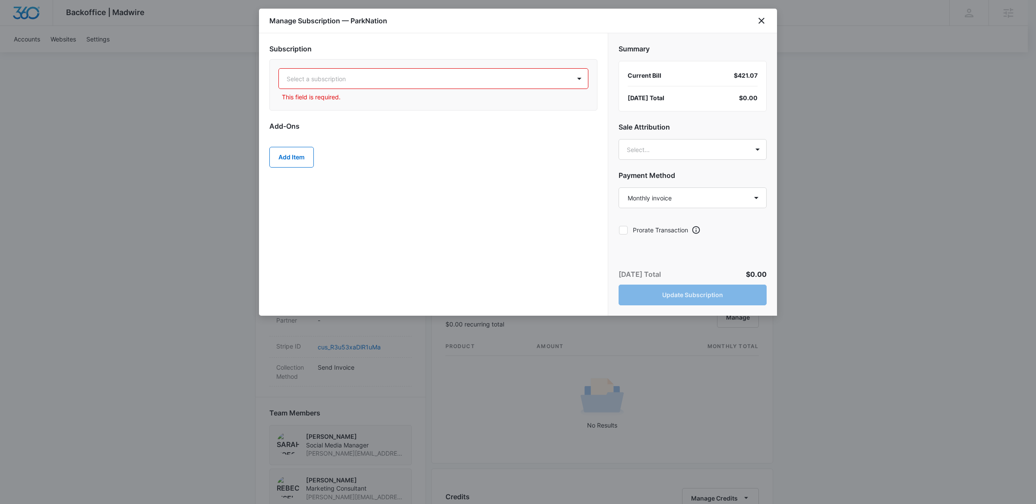
click at [857, 105] on div at bounding box center [518, 252] width 1036 height 504
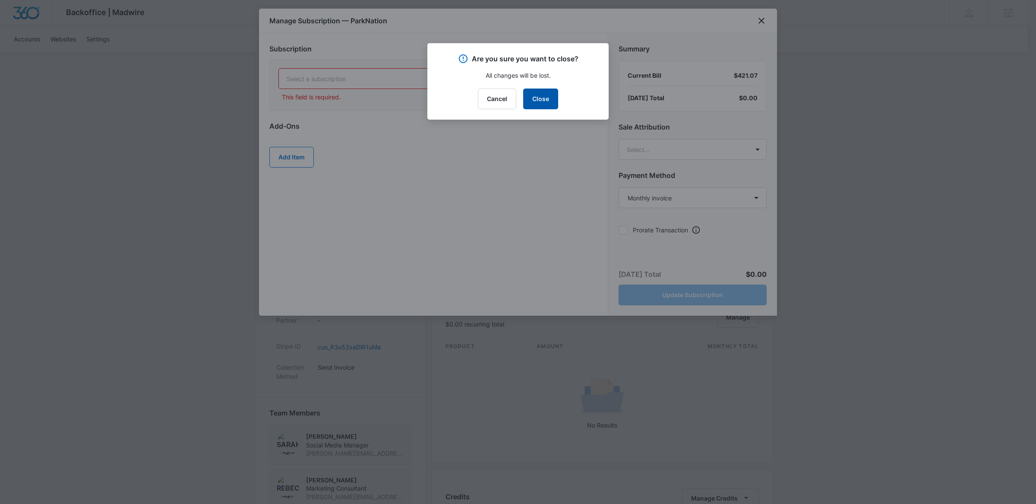
click at [535, 99] on button "Close" at bounding box center [540, 98] width 35 height 21
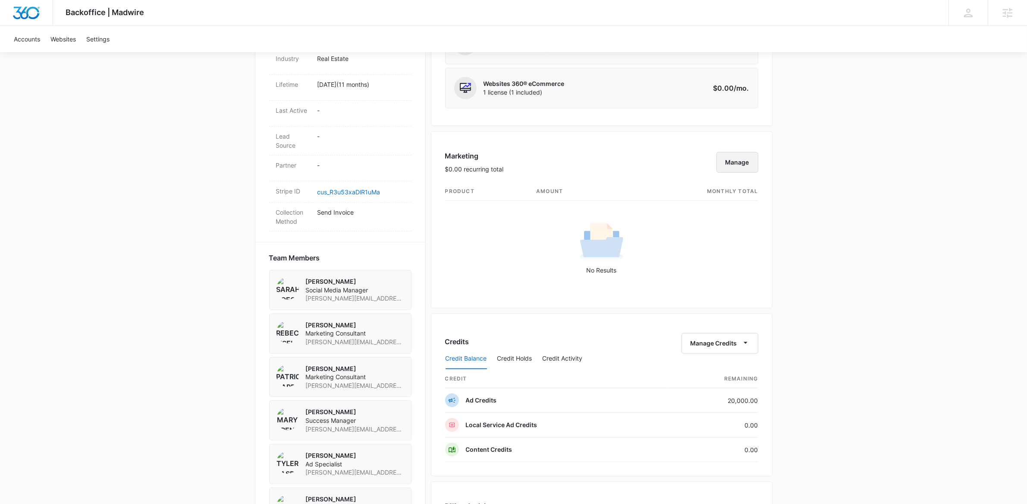
scroll to position [386, 0]
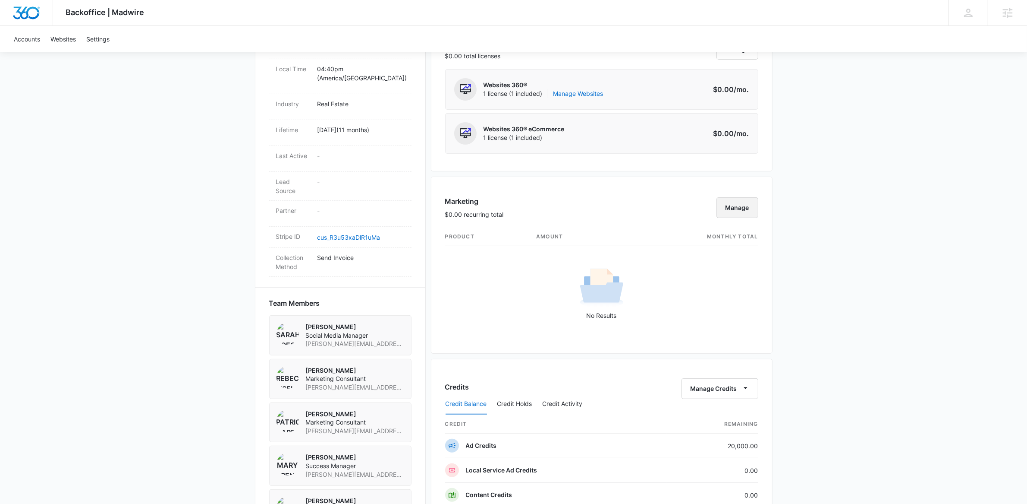
click at [742, 204] on button "Manage" at bounding box center [738, 207] width 42 height 21
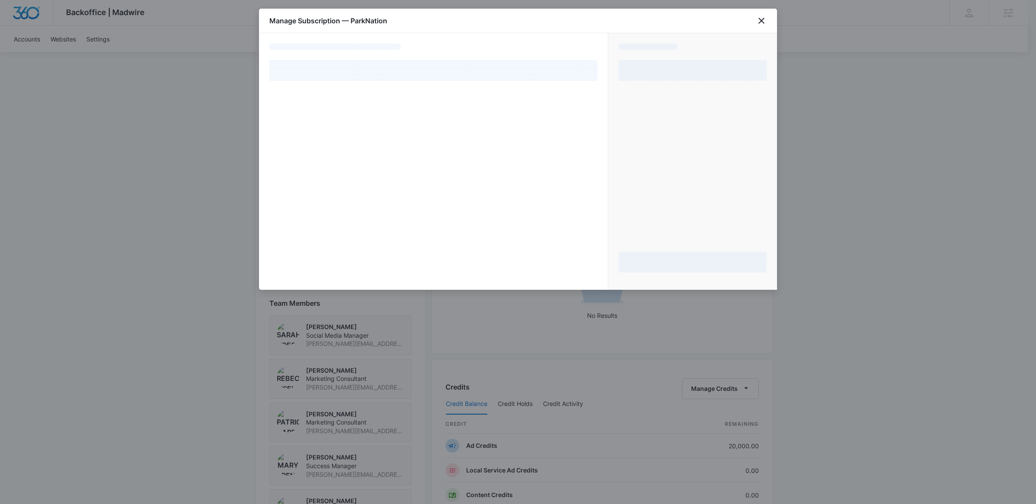
select select "MANUAL_INVOICE"
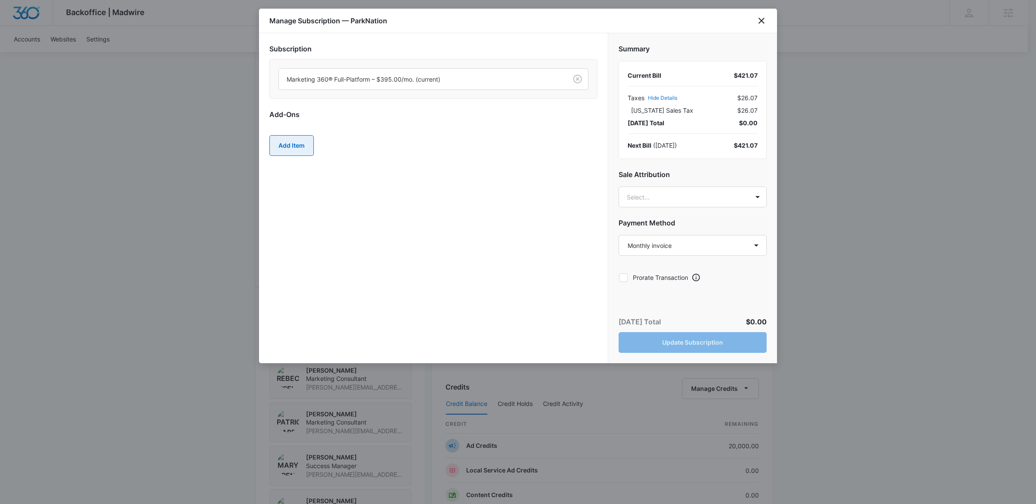
click at [298, 141] on button "Add Item" at bounding box center [291, 145] width 44 height 21
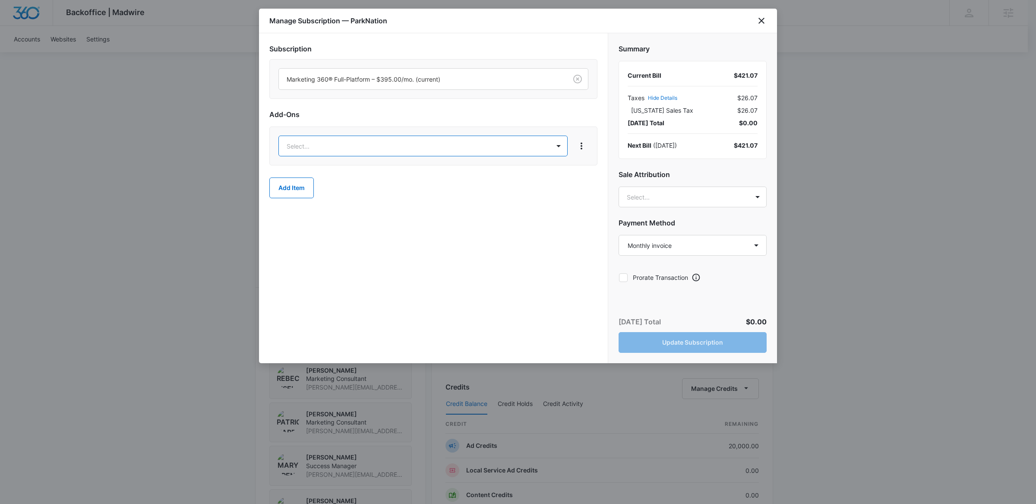
click at [360, 153] on body "Backoffice | Madwire Apps Settings Mary Brenton mary.brenton@madwire.com My Pro…" at bounding box center [518, 236] width 1036 height 1245
type input "content"
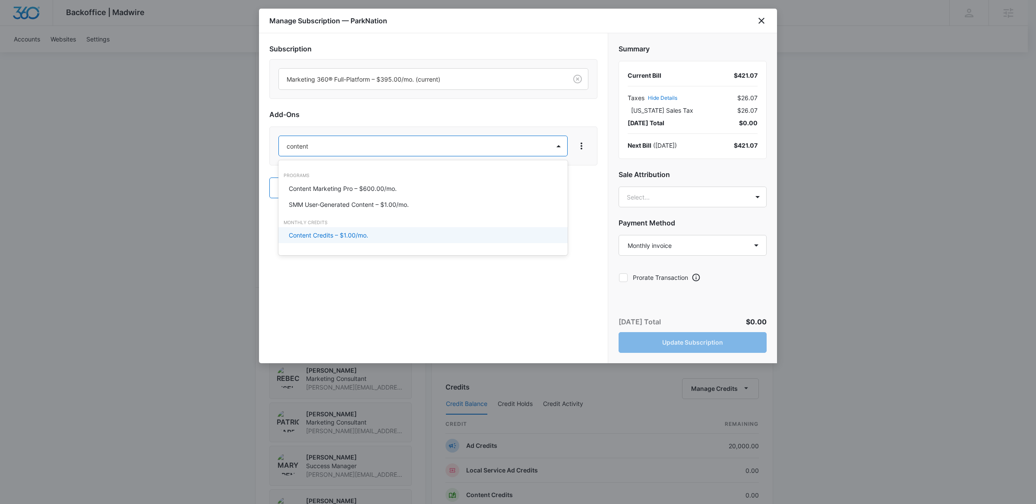
click at [347, 232] on p "Content Credits – $1.00/mo." at bounding box center [328, 234] width 79 height 9
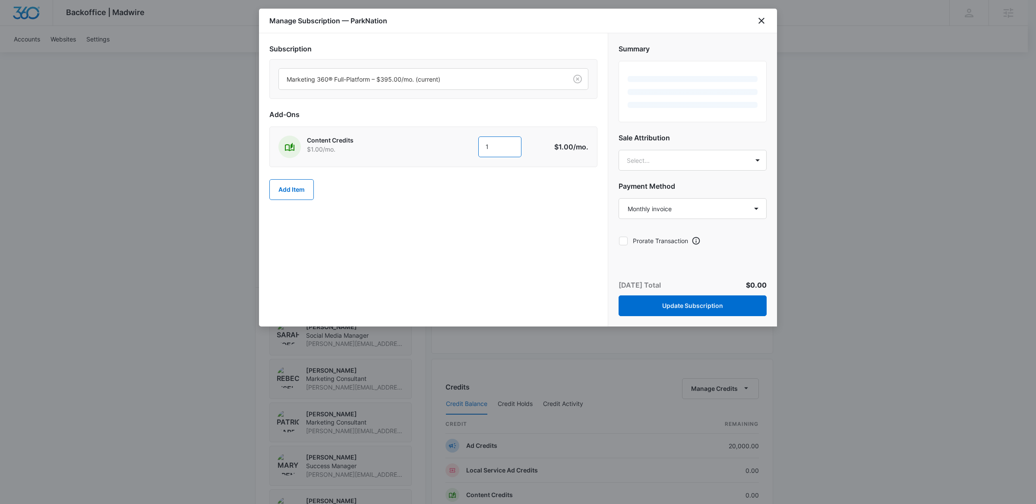
click at [502, 151] on input "1" at bounding box center [499, 146] width 43 height 21
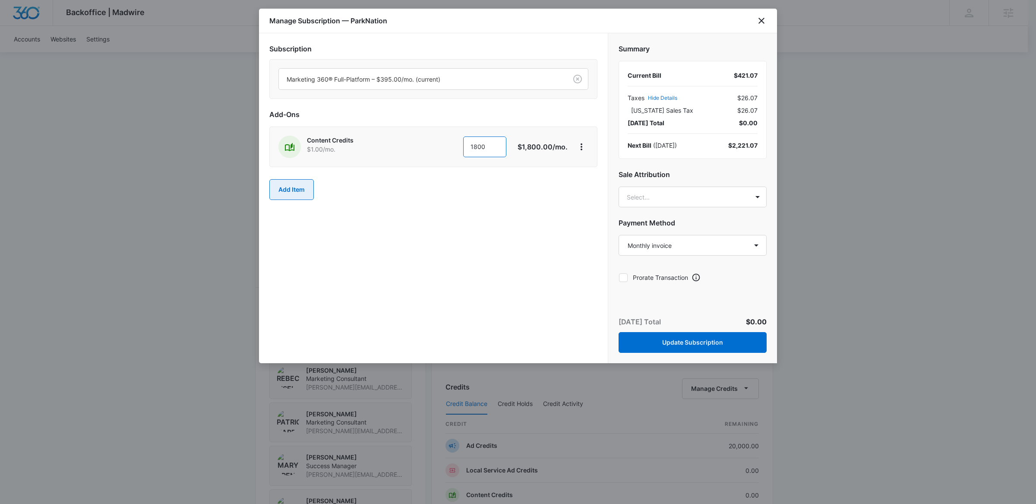
type input "1800"
click at [300, 192] on button "Add Item" at bounding box center [291, 189] width 44 height 21
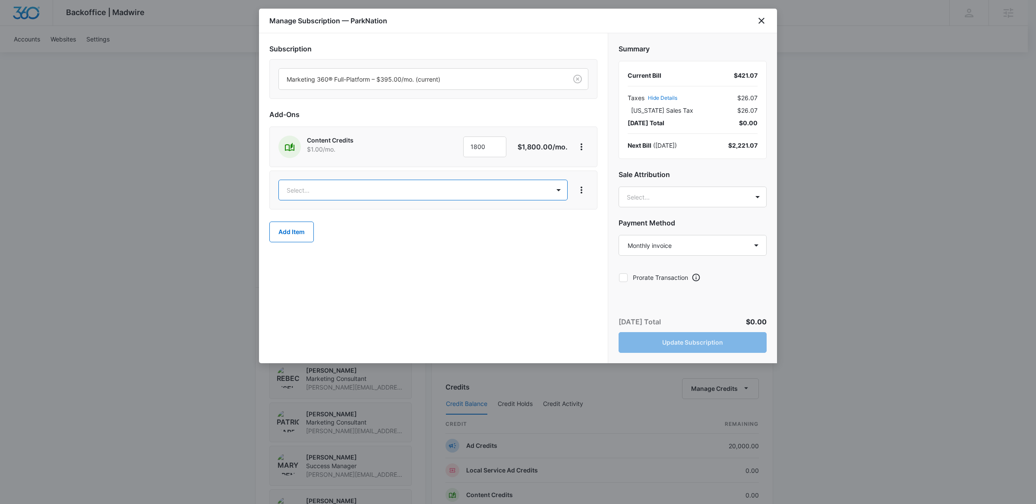
click at [381, 191] on body "Backoffice | Madwire Apps Settings Mary Brenton mary.brenton@madwire.com My Pro…" at bounding box center [518, 236] width 1036 height 1245
type input "ad cre"
click at [332, 234] on p "Ad Credits – $1.00/mo." at bounding box center [321, 232] width 65 height 9
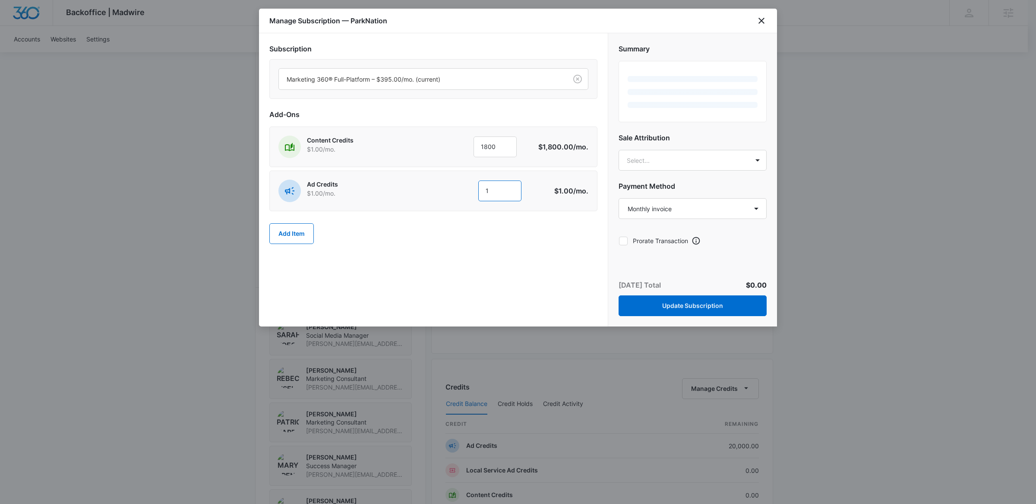
drag, startPoint x: 501, startPoint y: 193, endPoint x: 459, endPoint y: 192, distance: 42.3
click at [459, 192] on div "1 1" at bounding box center [482, 190] width 132 height 21
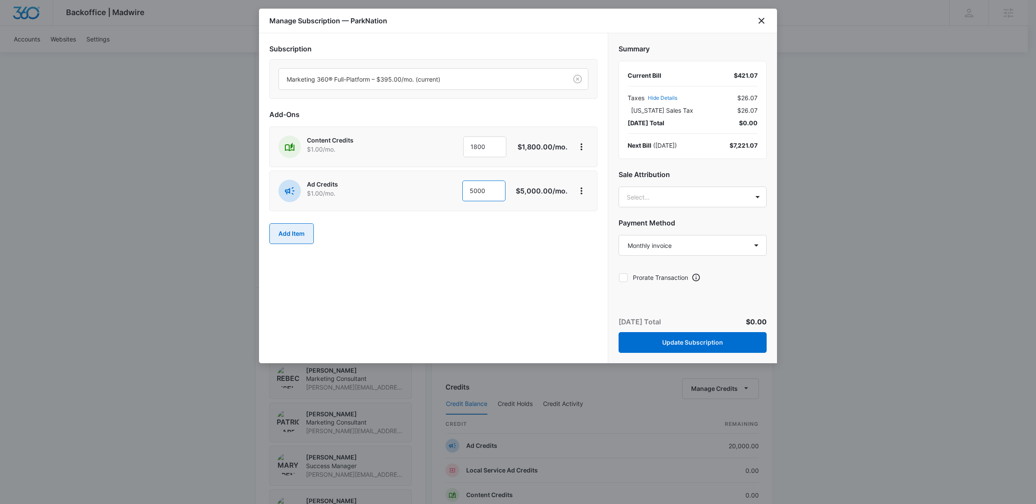
type input "5000"
click at [297, 230] on button "Add Item" at bounding box center [291, 233] width 44 height 21
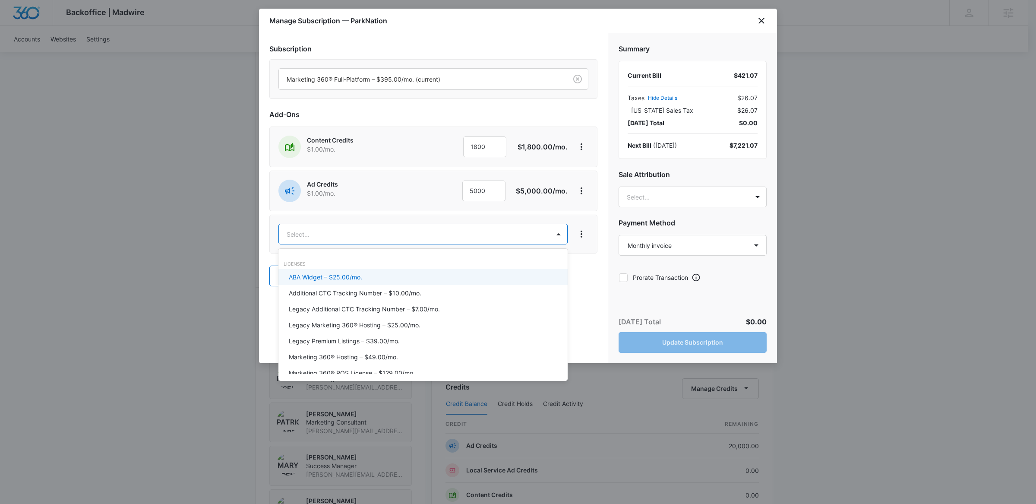
click at [342, 235] on body "Backoffice | Madwire Apps Settings Mary Brenton mary.brenton@madwire.com My Pro…" at bounding box center [518, 236] width 1036 height 1245
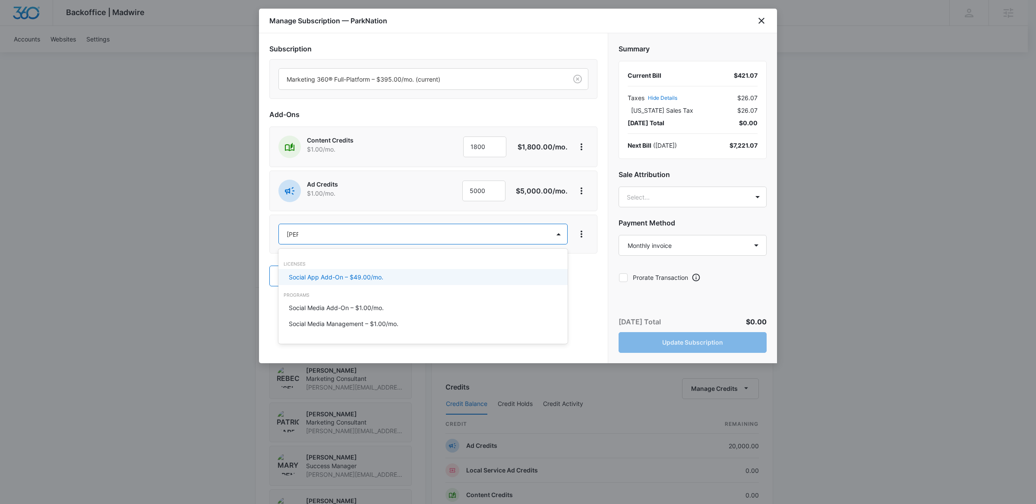
type input "social"
click at [349, 323] on p "Social Media Management – $1.00/mo." at bounding box center [344, 323] width 110 height 9
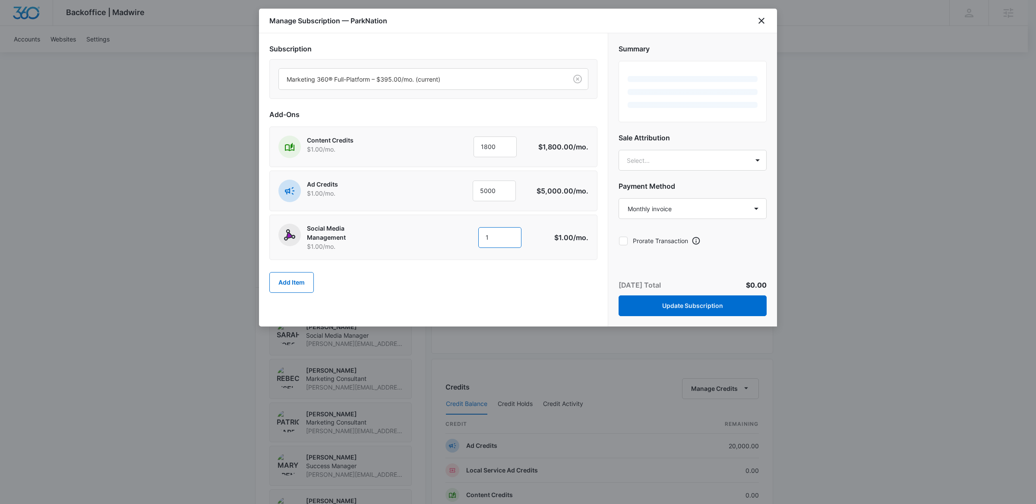
click at [504, 238] on input "1" at bounding box center [499, 237] width 43 height 21
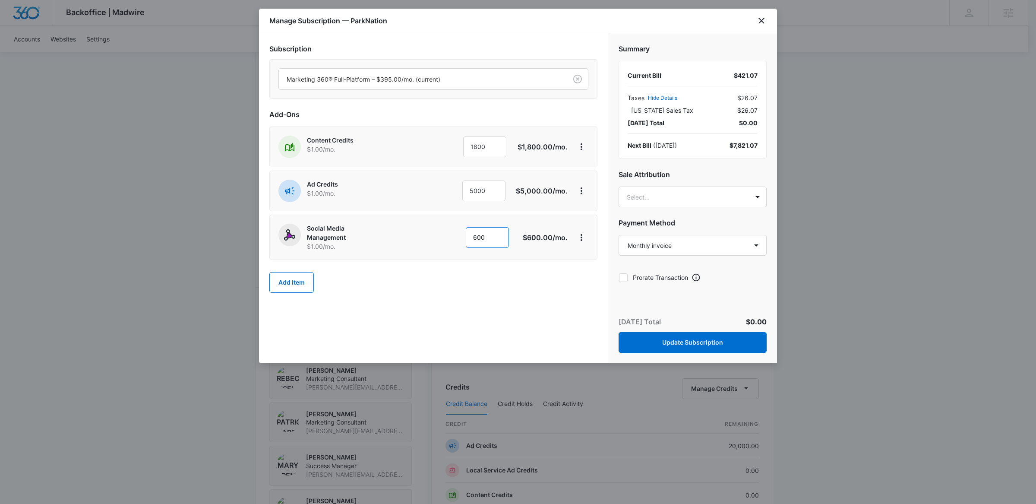
type input "600"
click at [508, 293] on div "Add Item" at bounding box center [433, 282] width 328 height 38
click at [674, 196] on body "Backoffice | Madwire Apps Settings Mary Brenton mary.brenton@madwire.com My Pro…" at bounding box center [518, 236] width 1036 height 1245
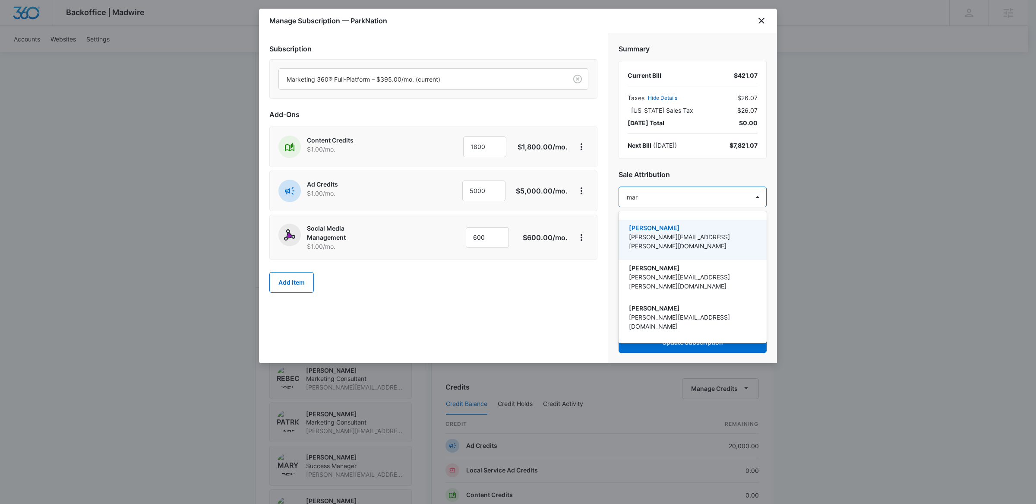
type input "mary"
drag, startPoint x: 678, startPoint y: 221, endPoint x: 613, endPoint y: 315, distance: 115.4
click at [678, 221] on div "Mary Brenton mary.brenton@madwire.com" at bounding box center [692, 240] width 148 height 40
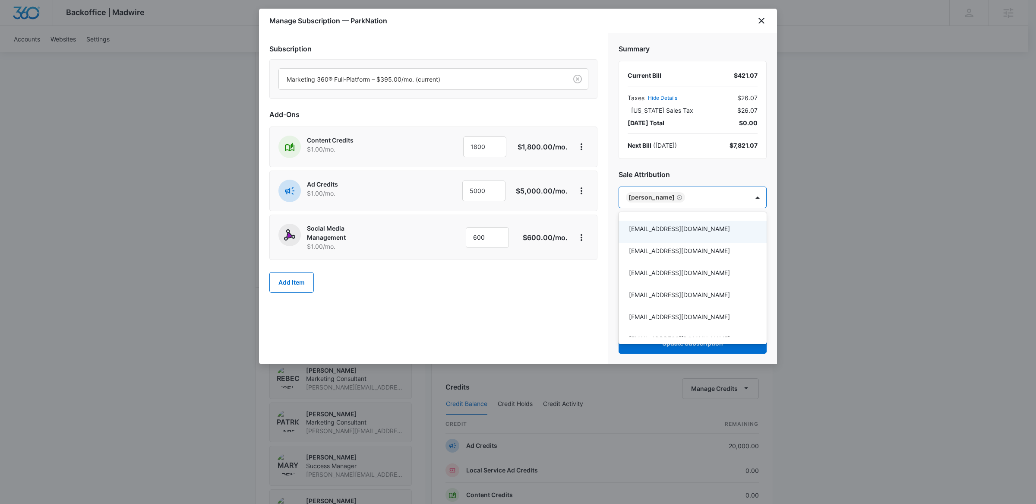
click at [582, 297] on div at bounding box center [518, 252] width 1036 height 504
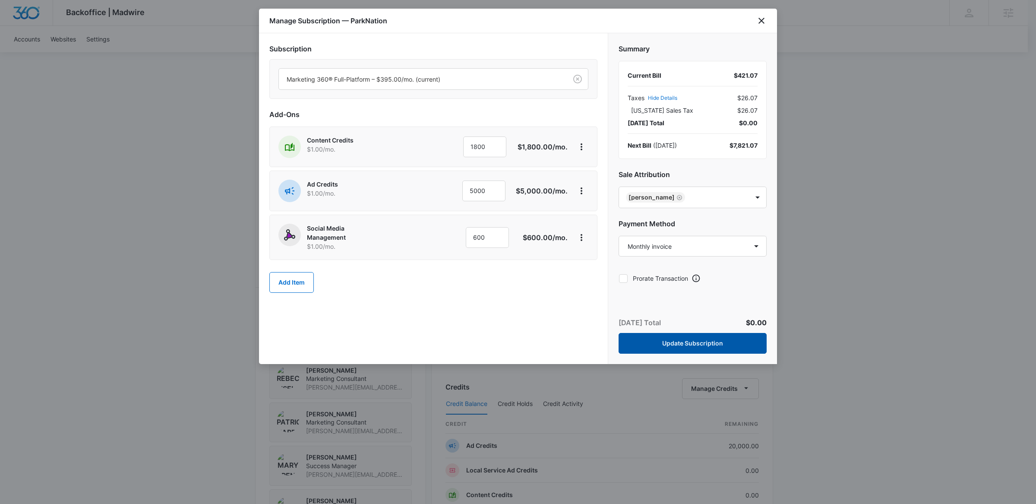
click at [664, 335] on button "Update Subscription" at bounding box center [692, 343] width 148 height 21
click at [701, 248] on select "Select a payment method Visa ending in 8017 New payment method Monthly invoice" at bounding box center [692, 246] width 148 height 21
click at [687, 248] on select "Select a payment method Visa ending in 8017 New payment method Monthly invoice" at bounding box center [692, 246] width 148 height 21
select select "pm_1RZctUA4n8RTgNjUbz5118mU"
click at [618, 236] on select "Select a payment method Visa ending in 8017 New payment method Monthly invoice" at bounding box center [692, 246] width 148 height 21
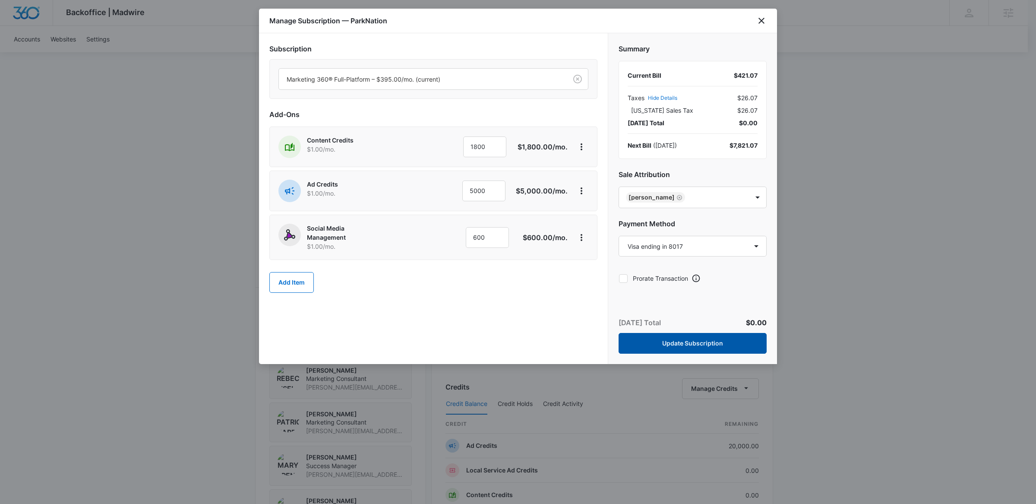
click at [681, 335] on button "Update Subscription" at bounding box center [692, 343] width 148 height 21
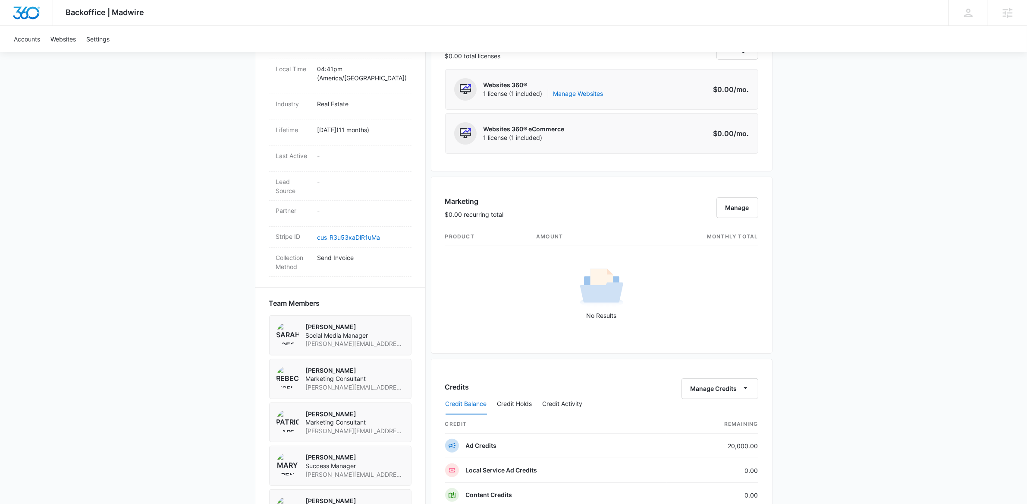
click at [902, 365] on div "Backoffice | Madwire Apps Settings Mary Brenton mary.brenton@madwire.com My Pro…" at bounding box center [513, 236] width 1027 height 1245
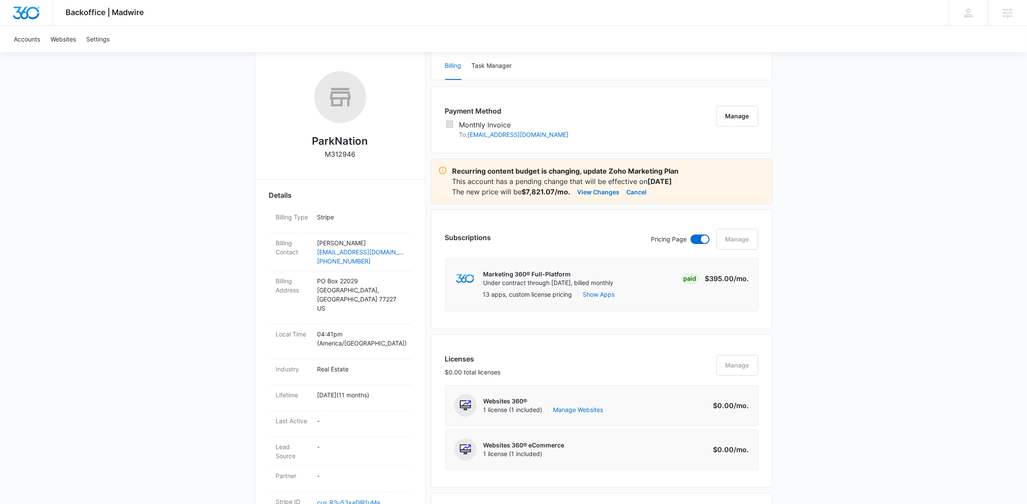
scroll to position [0, 0]
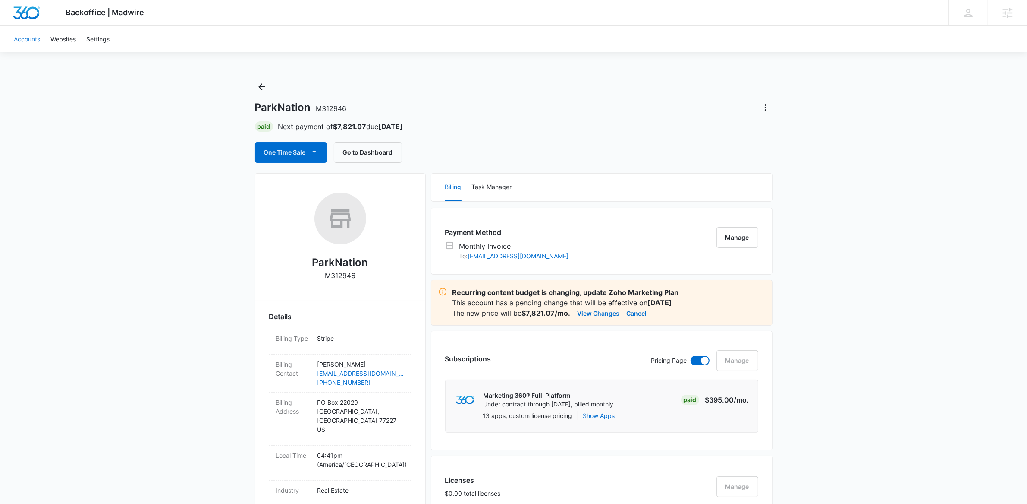
click at [18, 38] on link "Accounts" at bounding box center [27, 39] width 37 height 26
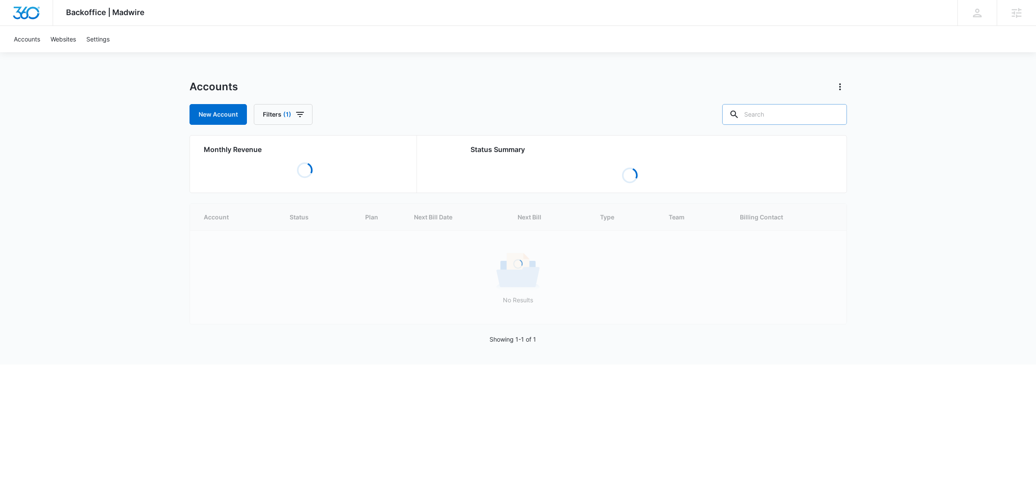
click at [781, 111] on input "text" at bounding box center [784, 114] width 125 height 21
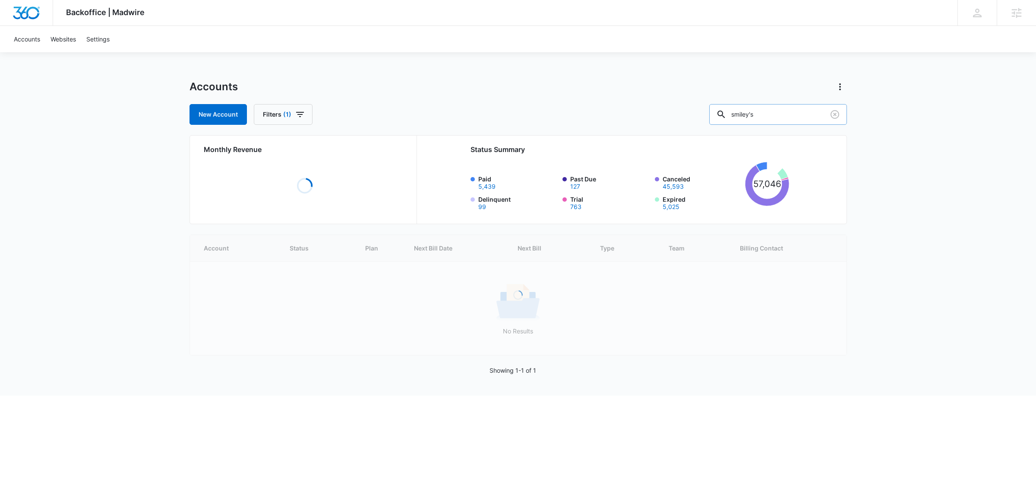
type input "smiley's"
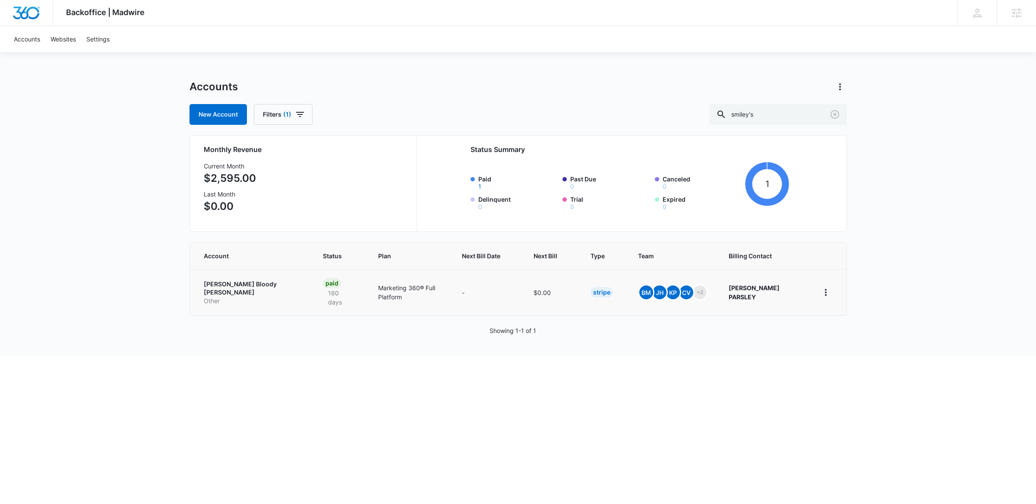
click at [239, 285] on p "[PERSON_NAME] Bloody [PERSON_NAME]" at bounding box center [253, 288] width 98 height 17
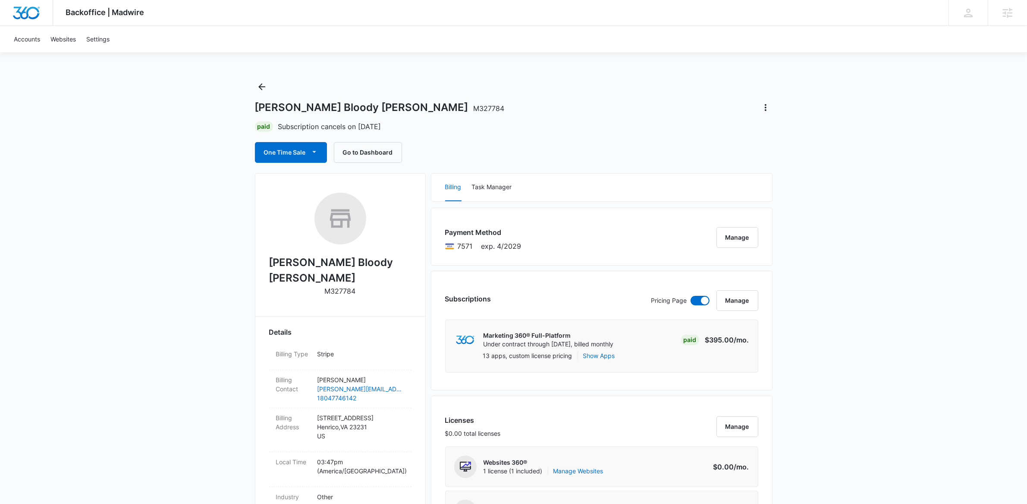
click at [760, 119] on div "Smiley's Bloody Mary M327784 Paid Subscription cancels on Oct 16 One Time Sale …" at bounding box center [514, 121] width 518 height 83
click at [765, 109] on icon "Actions" at bounding box center [766, 107] width 10 height 10
click at [799, 129] on div "Undo Cancellation" at bounding box center [795, 132] width 51 height 6
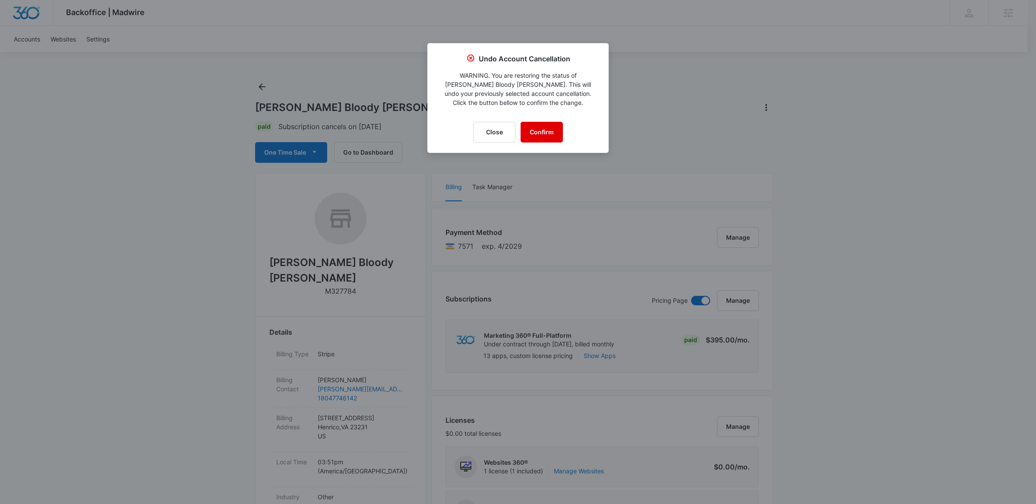
click at [541, 131] on button "Confirm" at bounding box center [541, 132] width 42 height 21
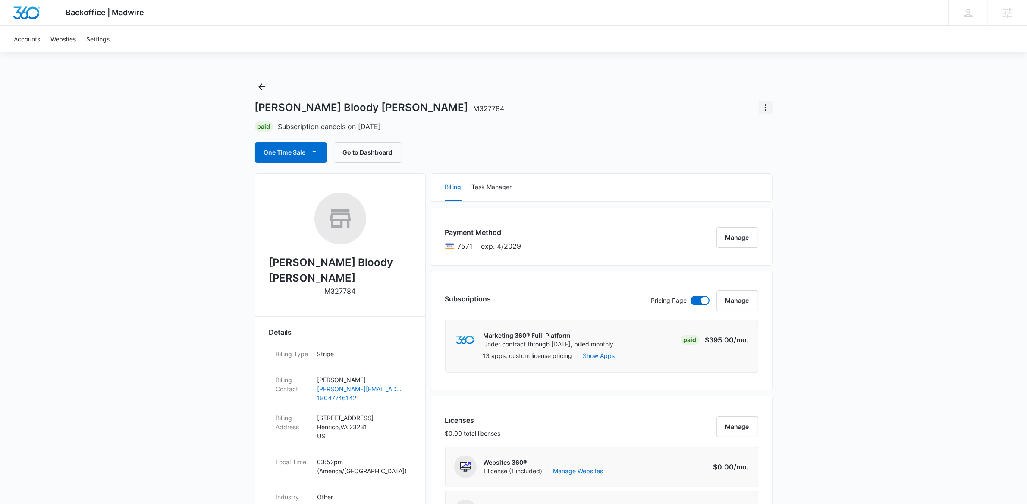
click at [767, 107] on icon "Actions" at bounding box center [766, 107] width 10 height 10
click at [823, 130] on button "Undo Cancellation" at bounding box center [801, 131] width 82 height 13
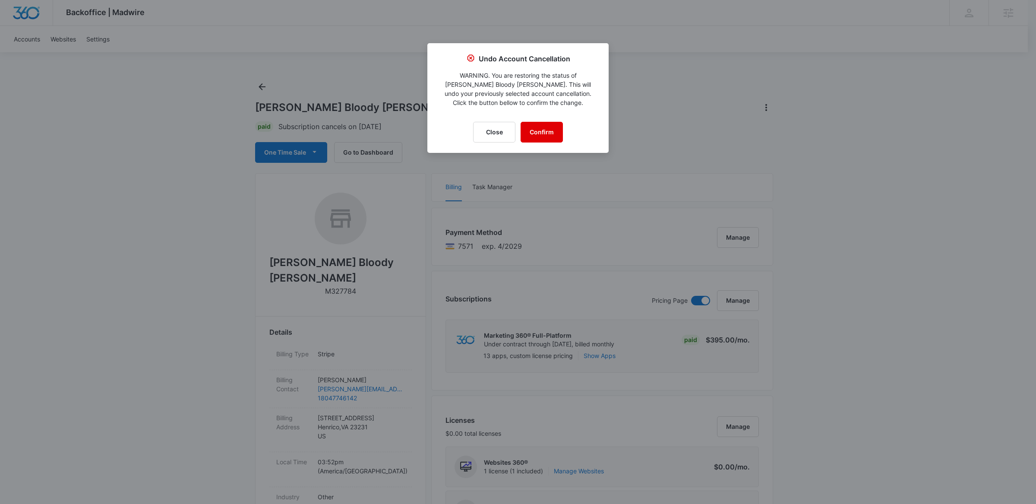
click at [532, 129] on button "Confirm" at bounding box center [541, 132] width 42 height 21
click at [877, 307] on div at bounding box center [518, 252] width 1036 height 504
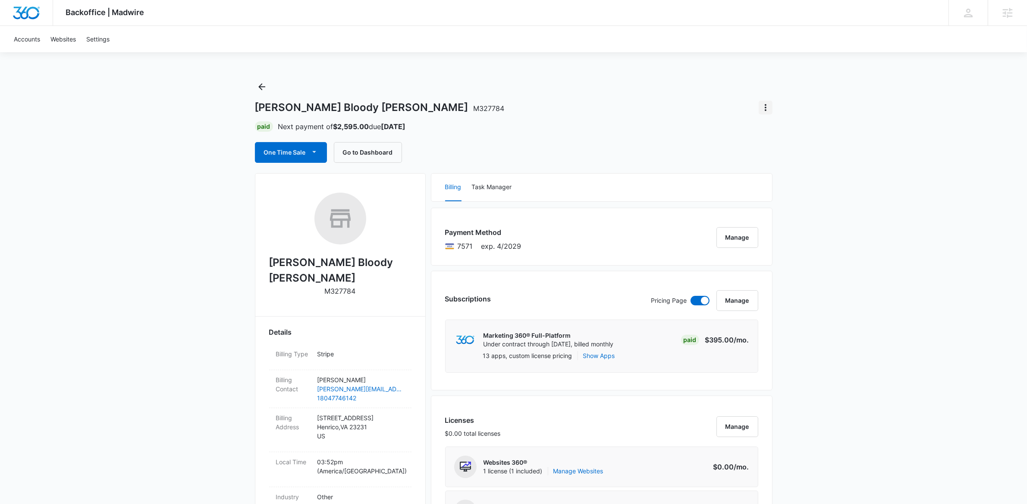
click at [763, 104] on icon "Actions" at bounding box center [766, 107] width 10 height 10
drag, startPoint x: 405, startPoint y: 107, endPoint x: 214, endPoint y: 102, distance: 191.7
copy h1 "[PERSON_NAME] Bloody [PERSON_NAME] M327784"
